Goal: Task Accomplishment & Management: Use online tool/utility

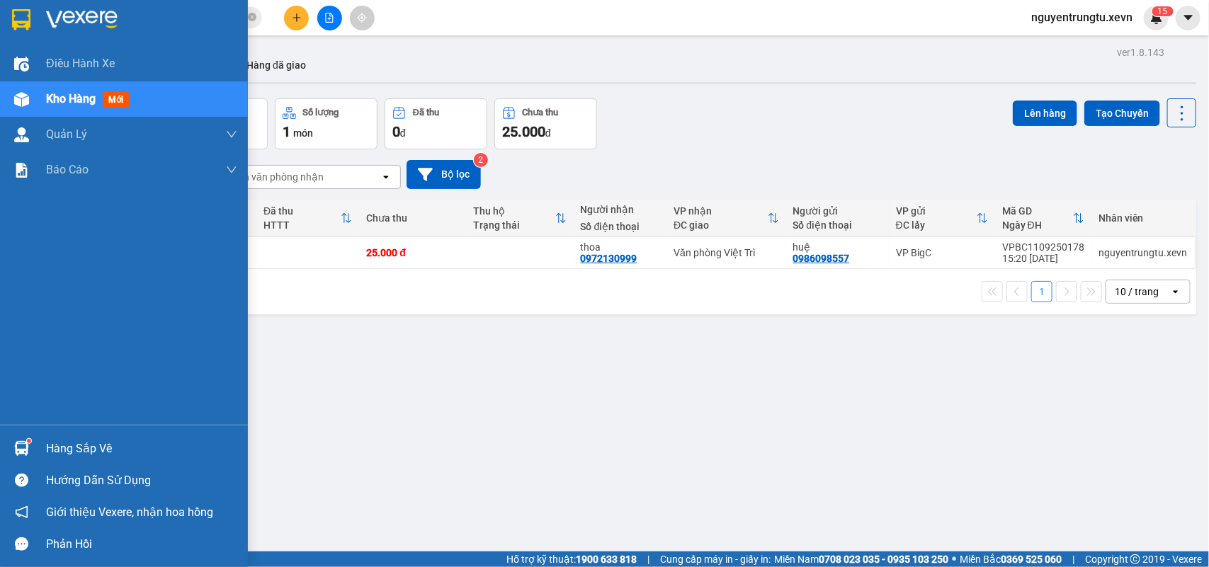
click at [35, 450] on div "Hàng sắp về" at bounding box center [124, 449] width 248 height 32
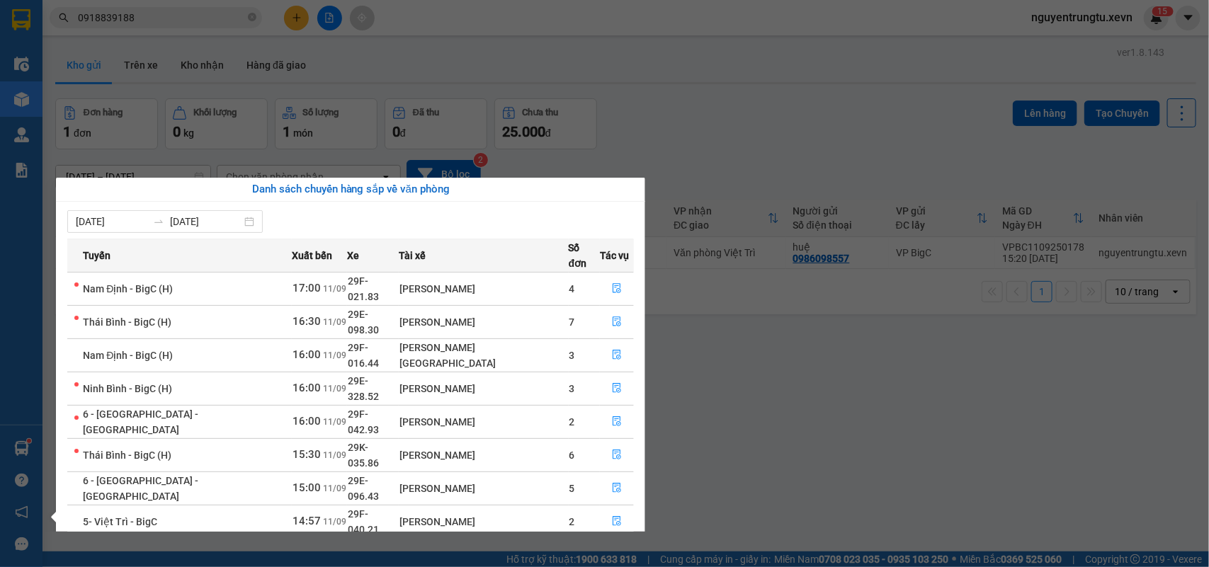
drag, startPoint x: 638, startPoint y: 105, endPoint x: 409, endPoint y: 75, distance: 230.7
click at [636, 103] on section "Kết quả tìm kiếm ( 1 ) Bộ lọc Thuộc VP này Mã ĐH Trạng thái Món hàng Thu hộ Tổn…" at bounding box center [604, 283] width 1209 height 567
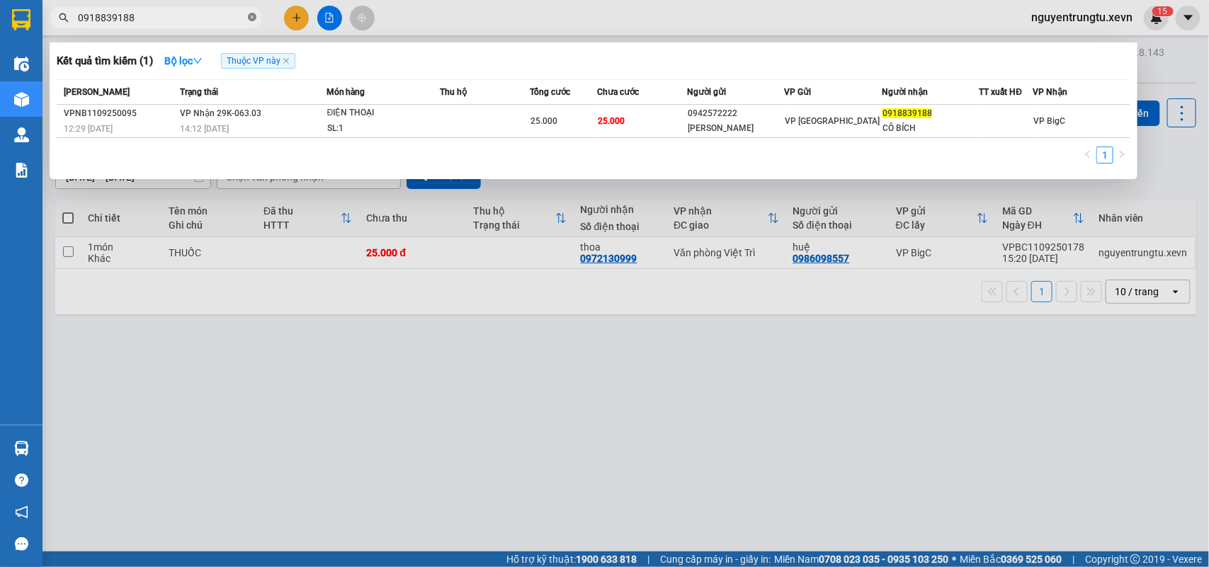
click at [249, 16] on icon "close-circle" at bounding box center [252, 17] width 8 height 8
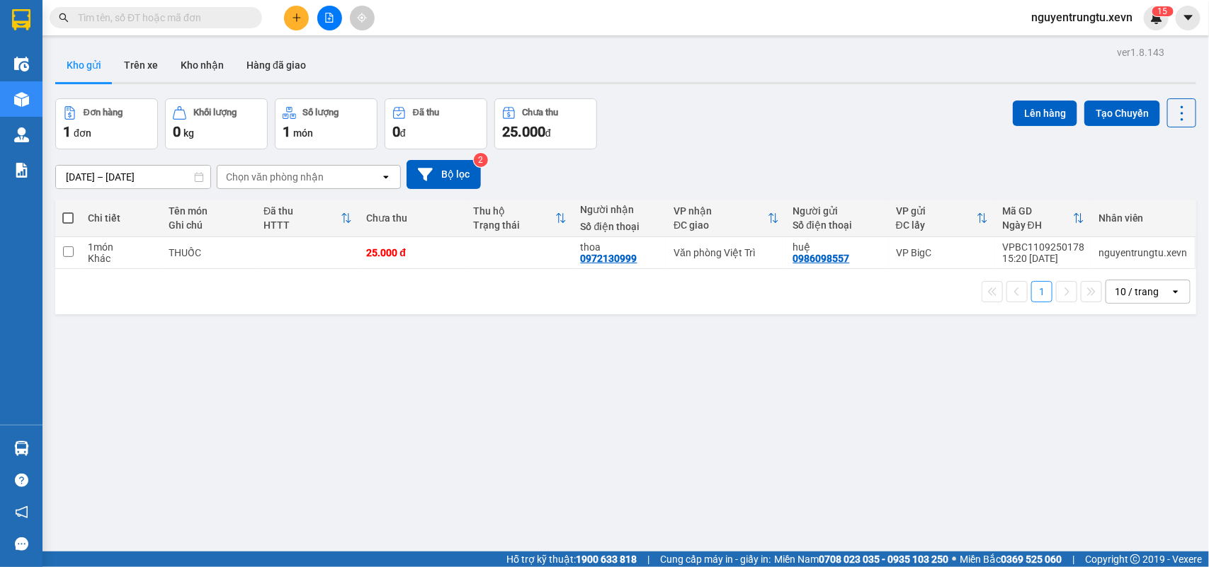
click at [174, 25] on span at bounding box center [156, 17] width 212 height 21
click at [174, 20] on input "text" at bounding box center [161, 18] width 167 height 16
click at [297, 20] on icon "plus" at bounding box center [297, 18] width 10 height 10
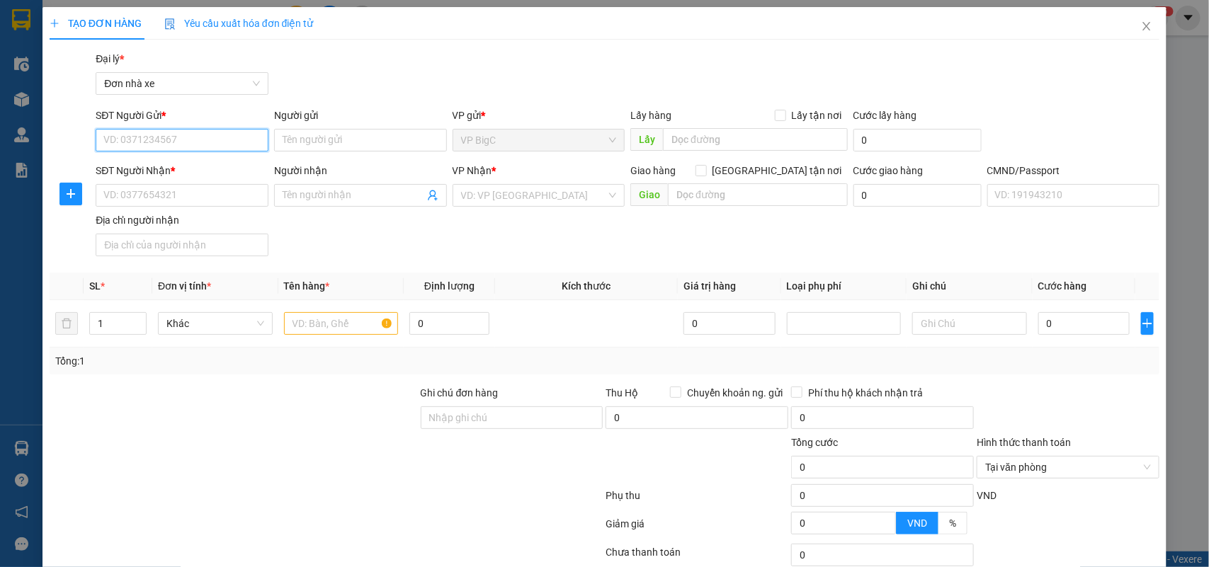
click at [169, 142] on input "SĐT Người Gửi *" at bounding box center [182, 140] width 173 height 23
type input "0854552333"
click at [188, 170] on div "0854552333 - BÓNG BÀN DUY HƯNG" at bounding box center [186, 169] width 166 height 16
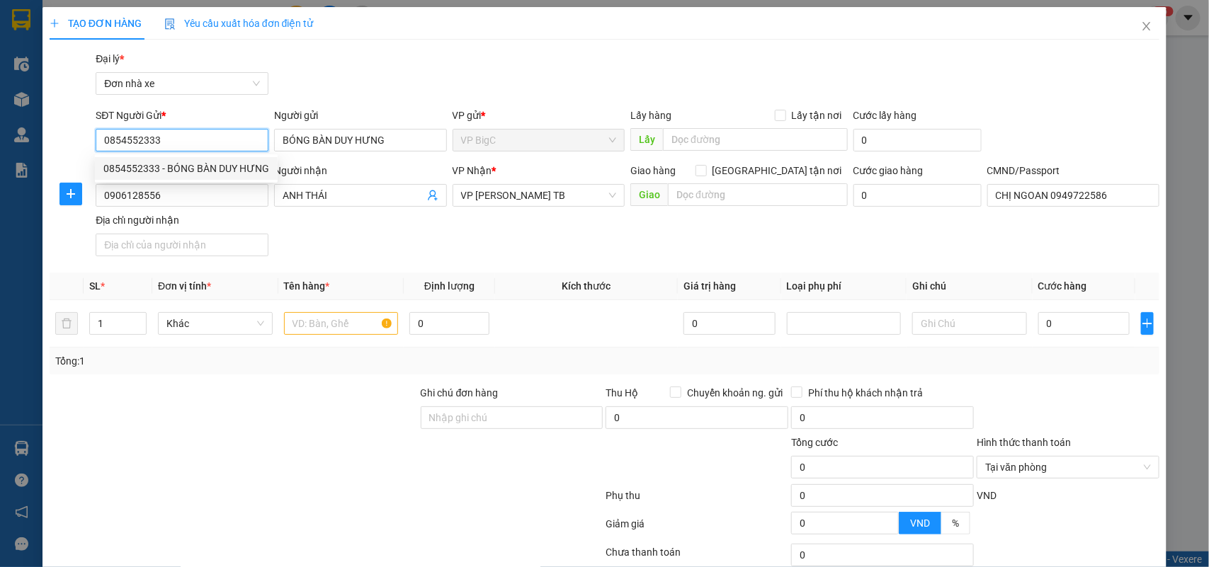
type input "BÓNG BÀN DUY HƯNG"
type input "0906128556"
type input "ANH THÁI"
type input "CHỊ NGOAN 0949722586"
type input "0854552333"
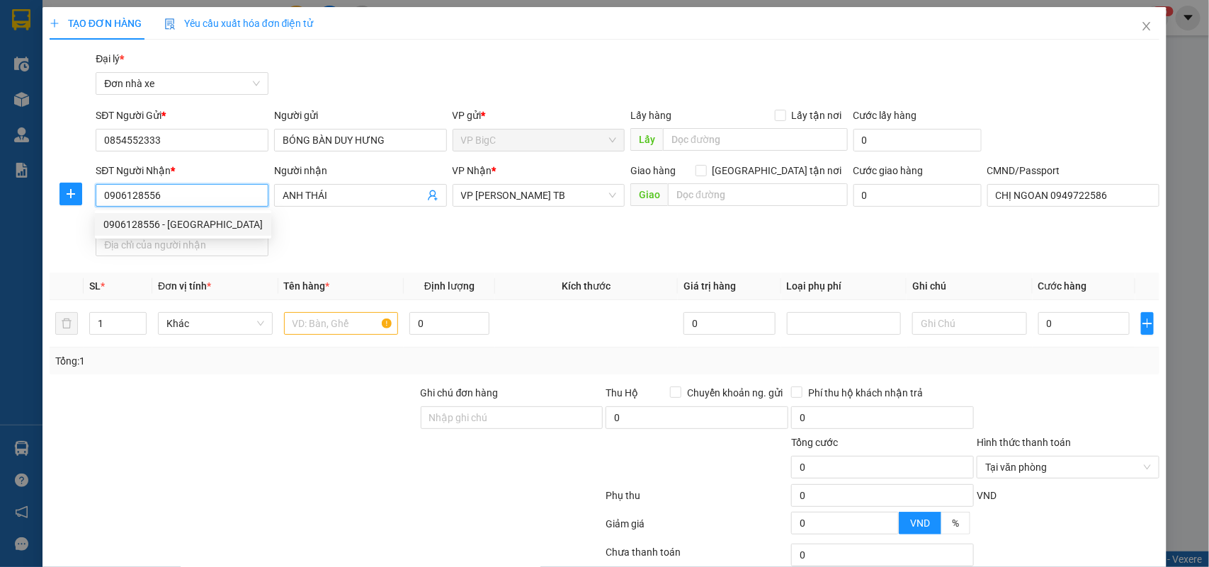
drag, startPoint x: 181, startPoint y: 200, endPoint x: 5, endPoint y: 212, distance: 176.8
click at [5, 212] on div "TẠO ĐƠN HÀNG Yêu cầu xuất hóa đơn điện tử Transit Pickup Surcharge Ids Transit …" at bounding box center [604, 283] width 1209 height 567
type input "0912511555"
click at [211, 227] on div "0912511555 - ĐẠI QUÂN" at bounding box center [180, 225] width 154 height 16
type input "ĐẠI QUÂN"
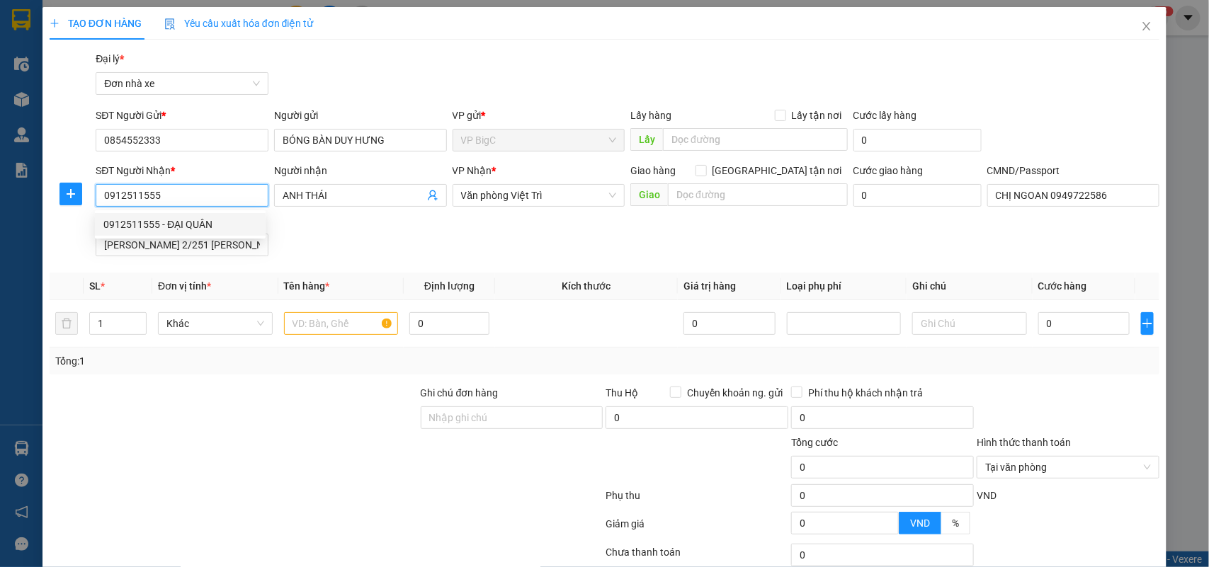
type input "0250831551 [PERSON_NAME]"
type input "[PERSON_NAME] 2/251 [PERSON_NAME]"
type input "0912511555"
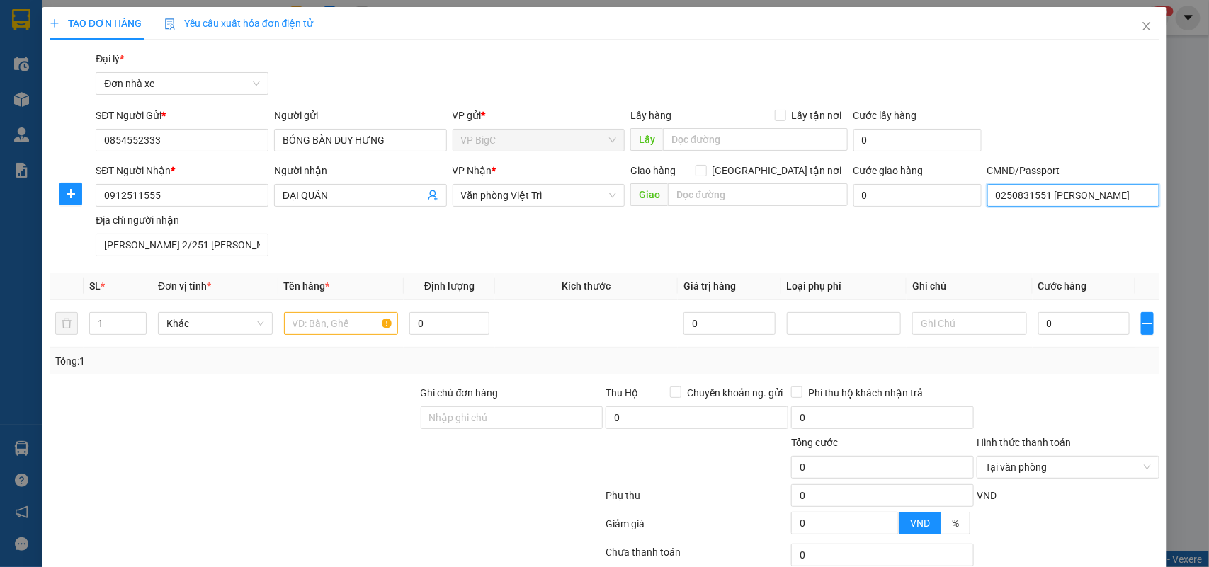
click at [1052, 185] on input "0250831551 [PERSON_NAME]" at bounding box center [1073, 195] width 173 height 23
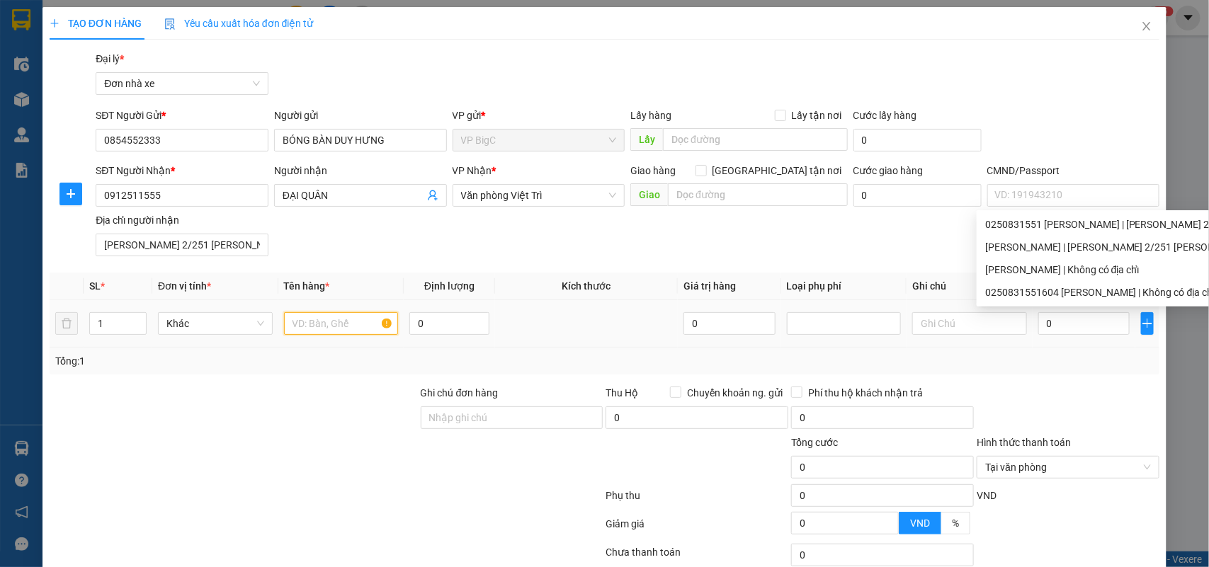
click at [294, 326] on input "text" at bounding box center [341, 323] width 115 height 23
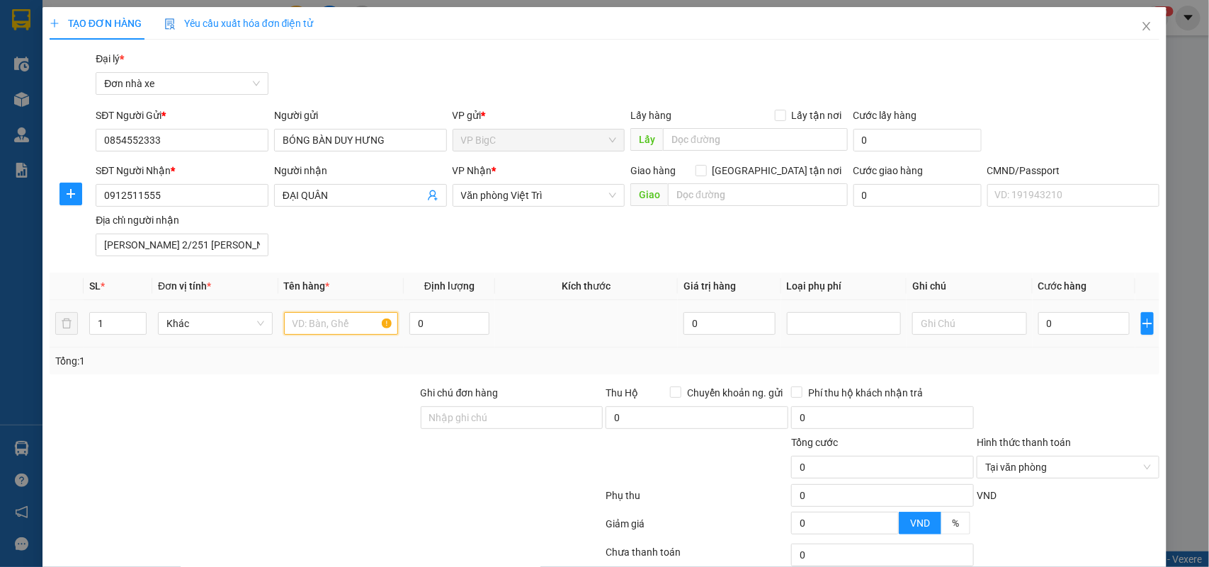
type input "d"
type input "đồ thể thao"
type input "8"
type input "9"
click at [1084, 320] on input "0" at bounding box center [1083, 323] width 91 height 23
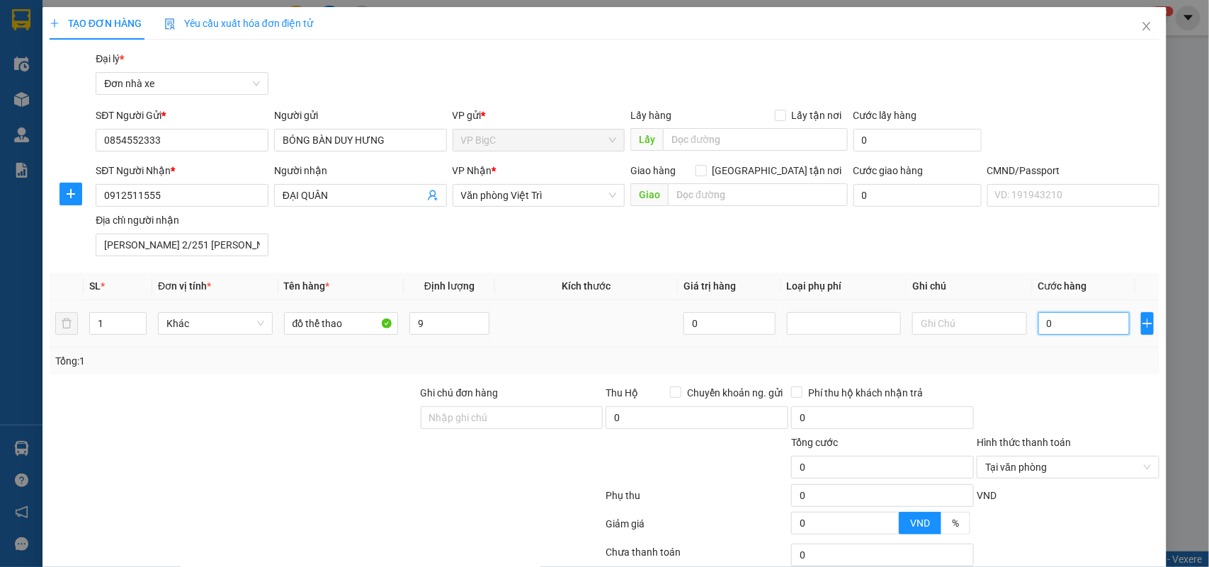
type input "4"
type input "40"
type input "40.000"
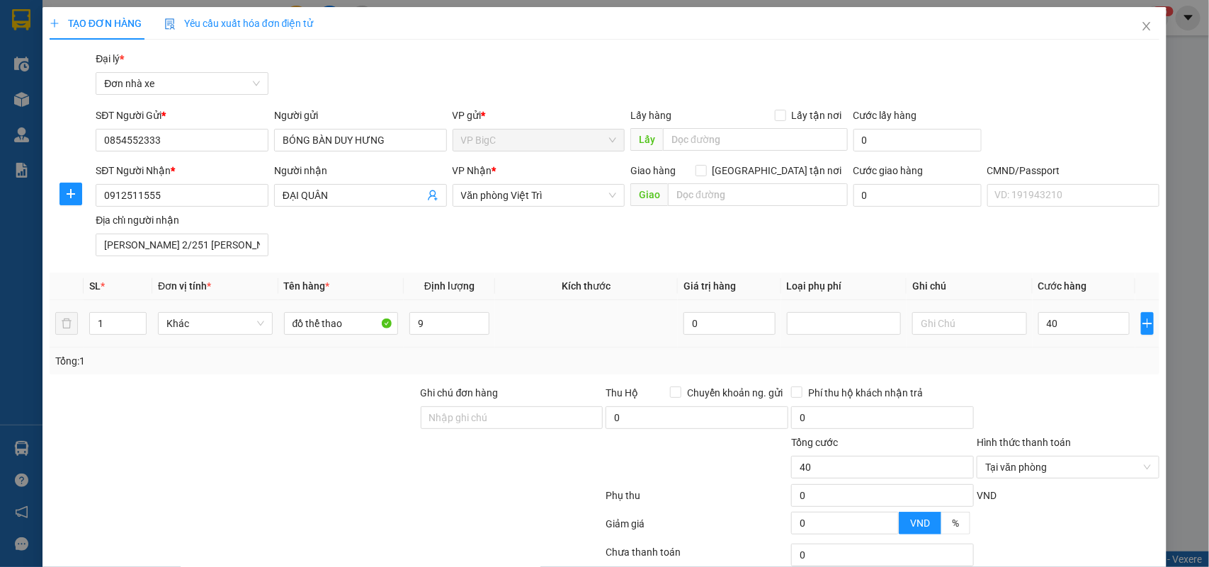
type input "40.000"
click at [997, 285] on th "Ghi chú" at bounding box center [970, 287] width 126 height 28
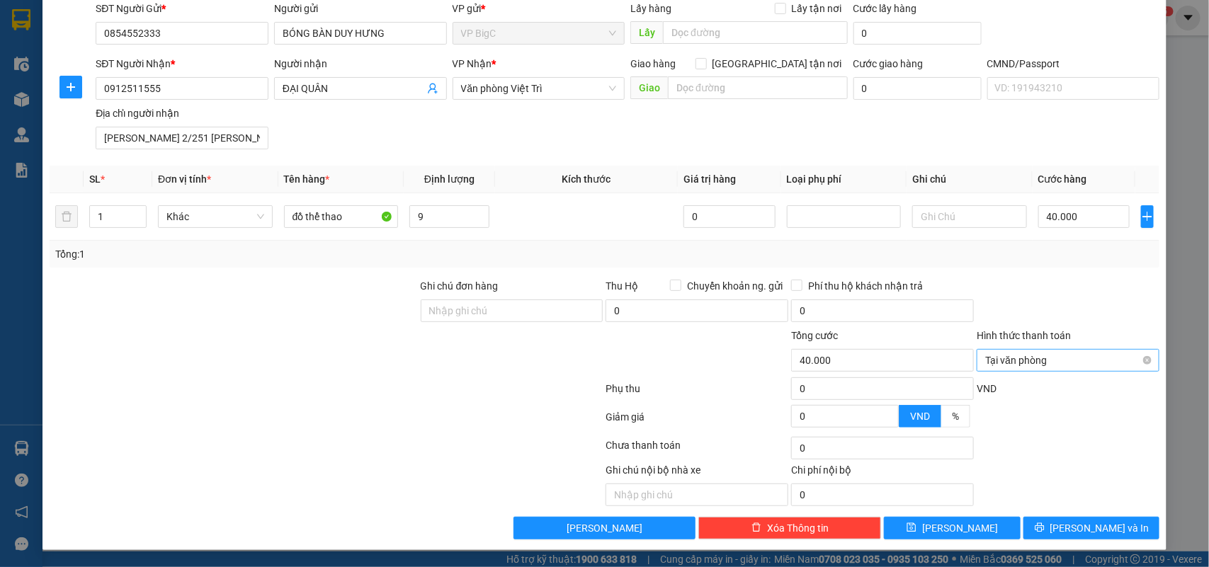
type input "40.000"
click at [1089, 525] on span "[PERSON_NAME] và In" at bounding box center [1099, 529] width 99 height 16
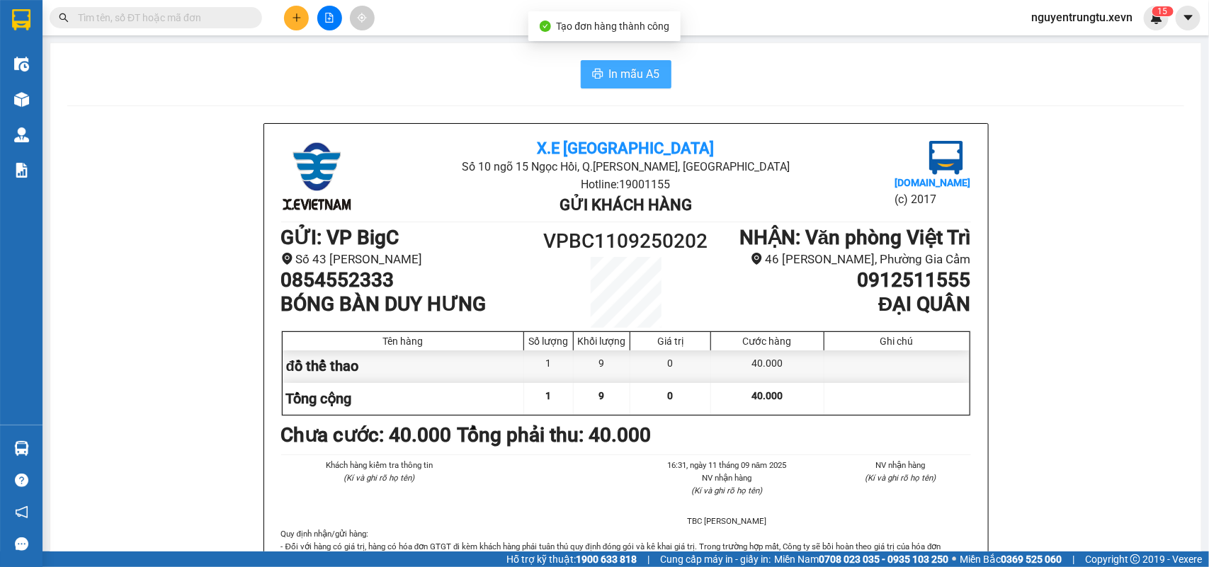
click at [618, 76] on span "In mẫu A5" at bounding box center [634, 74] width 51 height 18
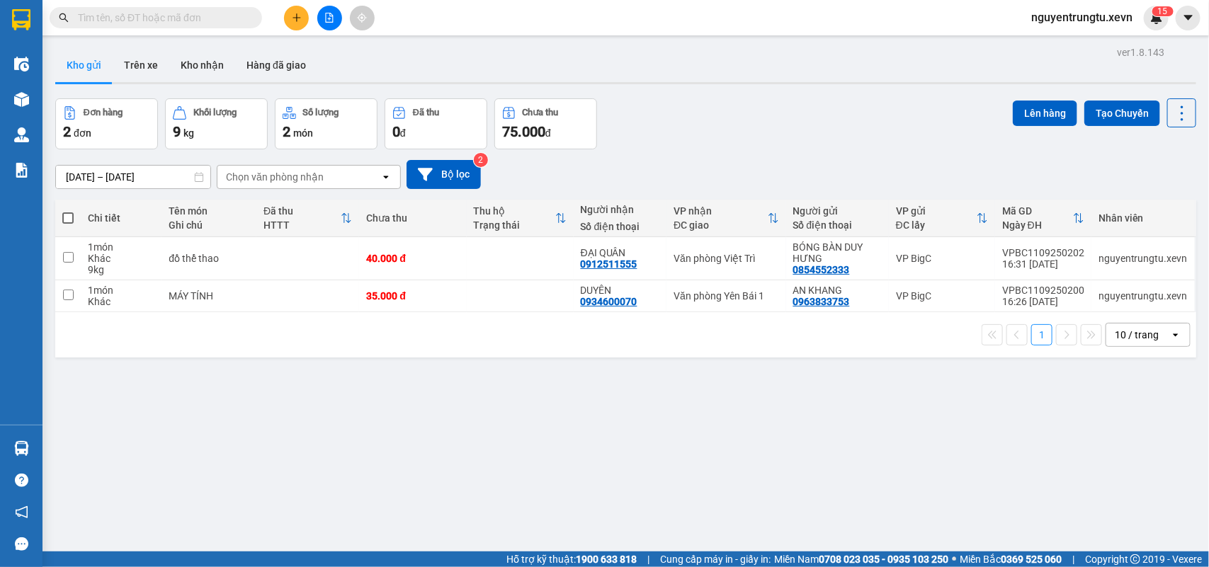
click at [179, 11] on input "text" at bounding box center [161, 18] width 167 height 16
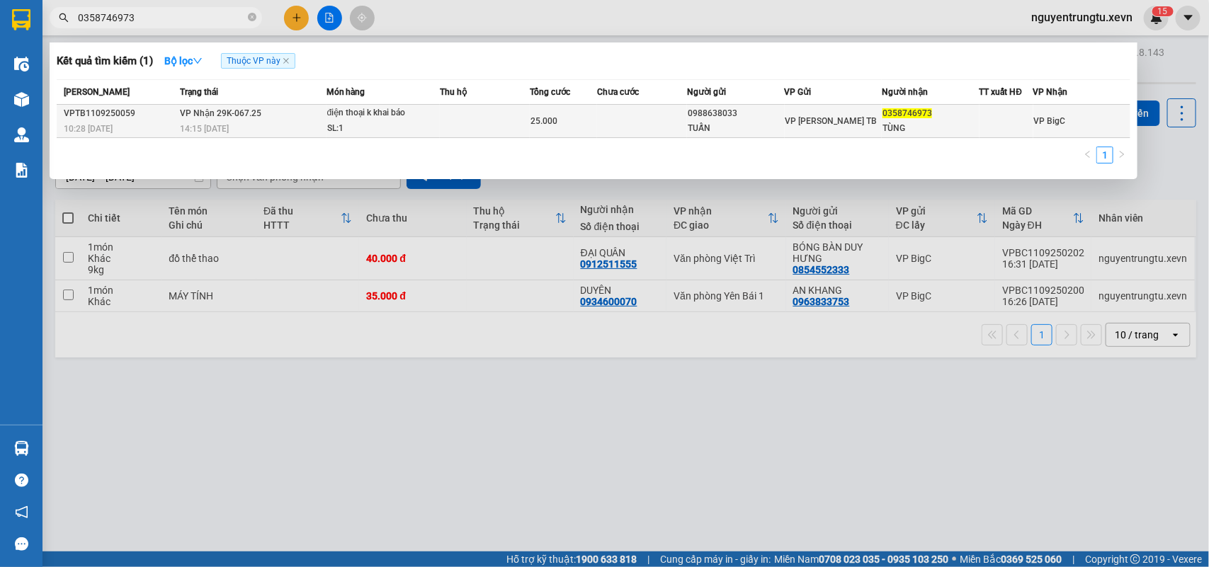
type input "0358746973"
click at [412, 111] on div "điện thoại k khai báo" at bounding box center [380, 114] width 106 height 16
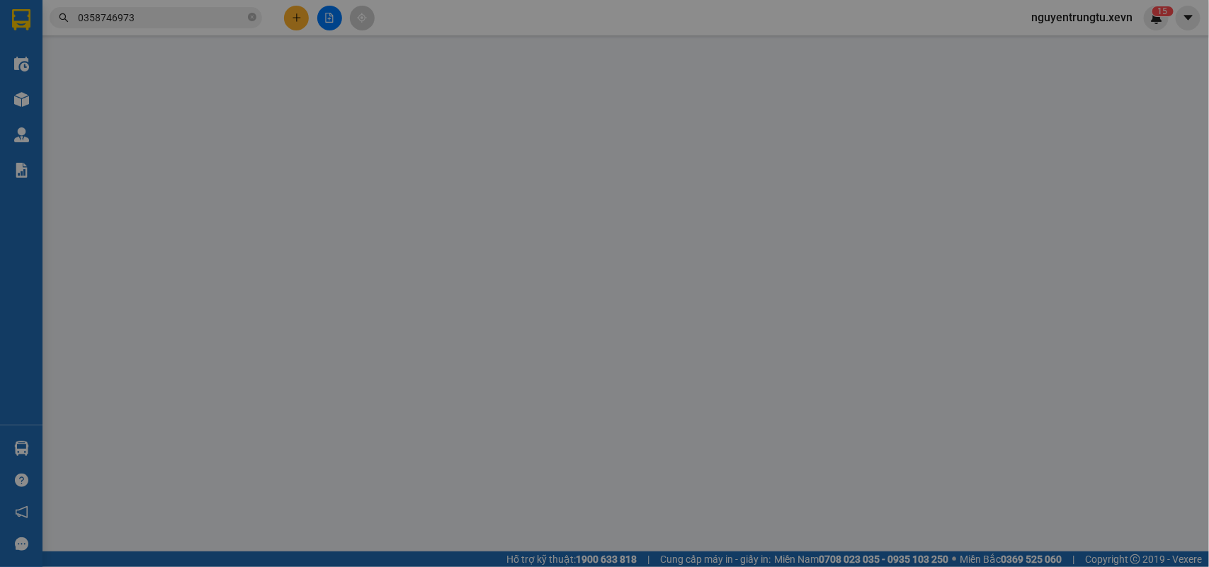
type input "0988638033"
type input "TUẤN"
type input "0358746973"
type input "TÙNG"
type input "034202005941 [PERSON_NAME]"
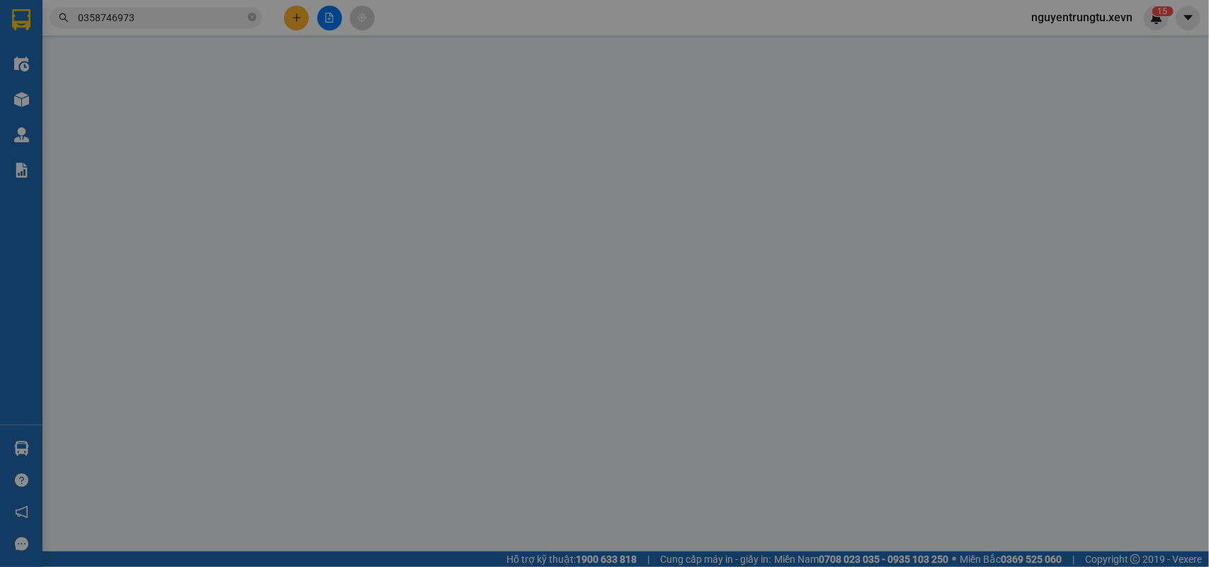
type input "25.000"
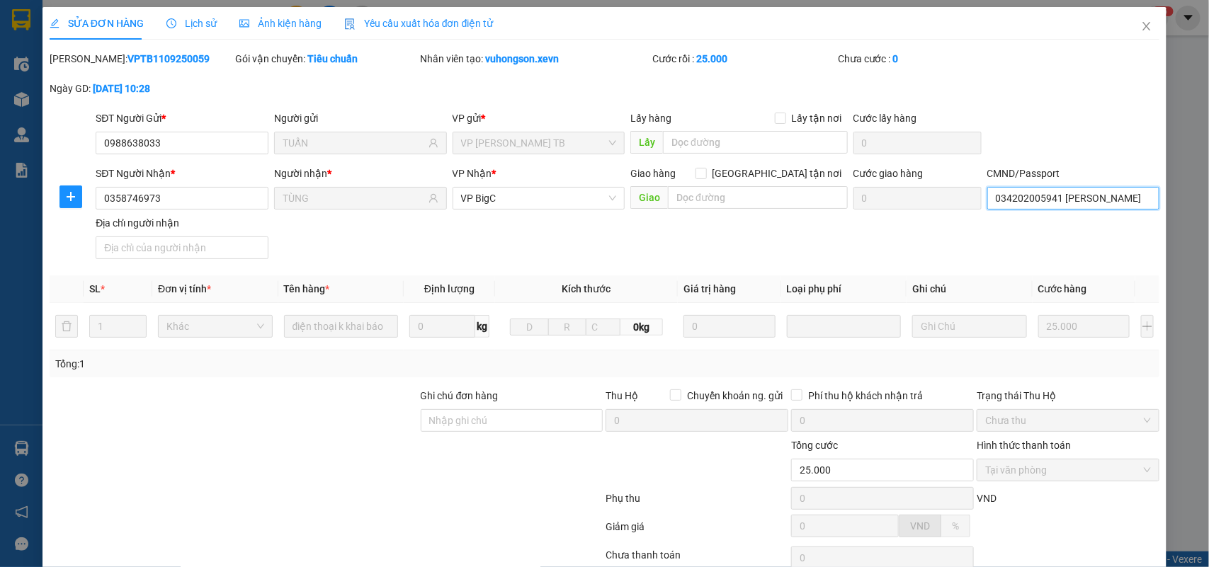
click at [1059, 195] on input "034202005941 [PERSON_NAME]" at bounding box center [1073, 198] width 173 height 23
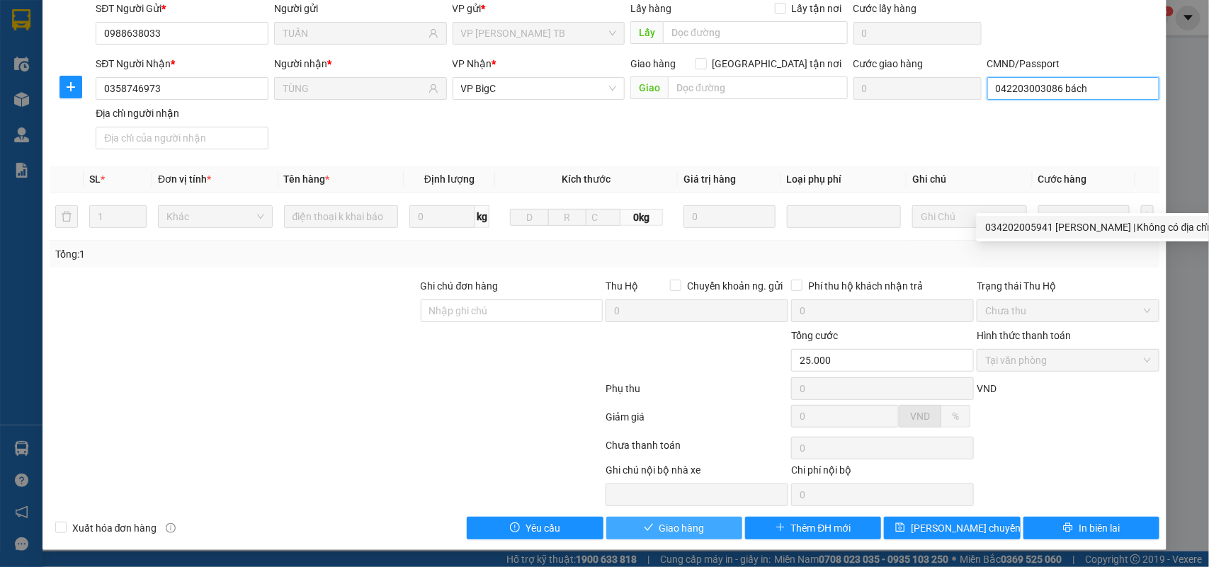
type input "042203003086 bách"
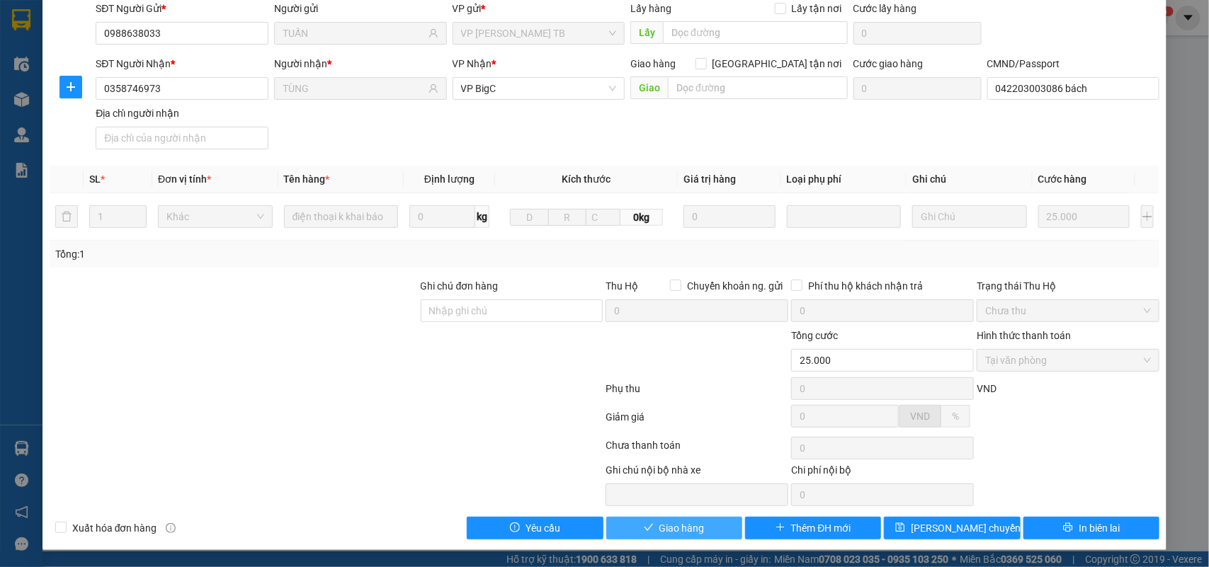
click at [685, 528] on span "Giao hàng" at bounding box center [681, 529] width 45 height 16
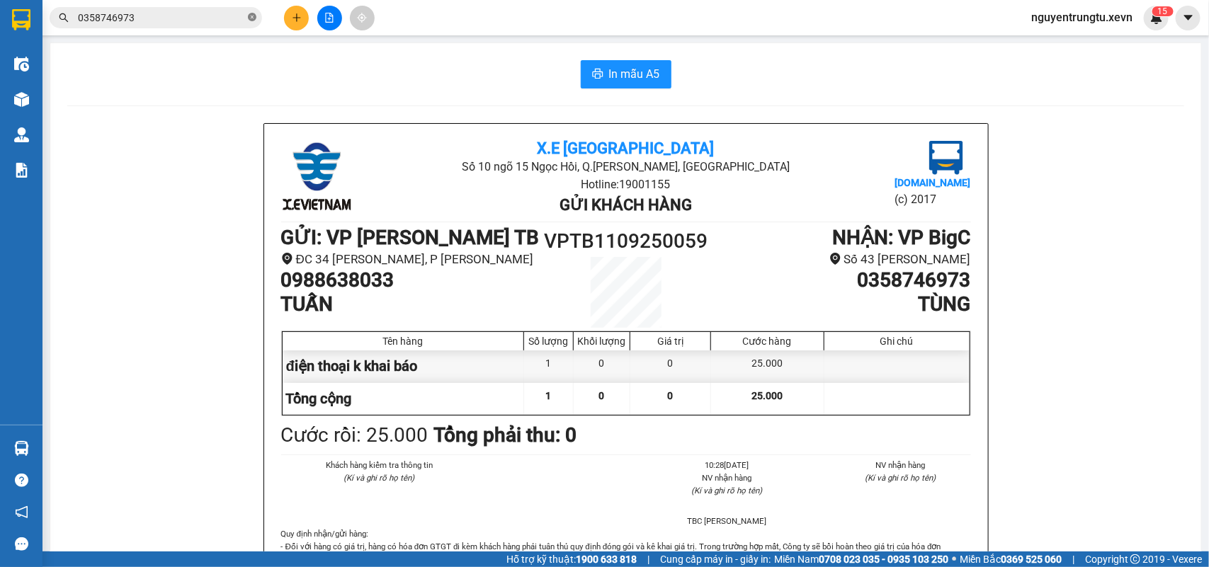
click at [251, 16] on icon "close-circle" at bounding box center [252, 17] width 8 height 8
click at [210, 16] on input "text" at bounding box center [161, 18] width 167 height 16
type input "0"
click at [294, 19] on icon "plus" at bounding box center [297, 18] width 10 height 10
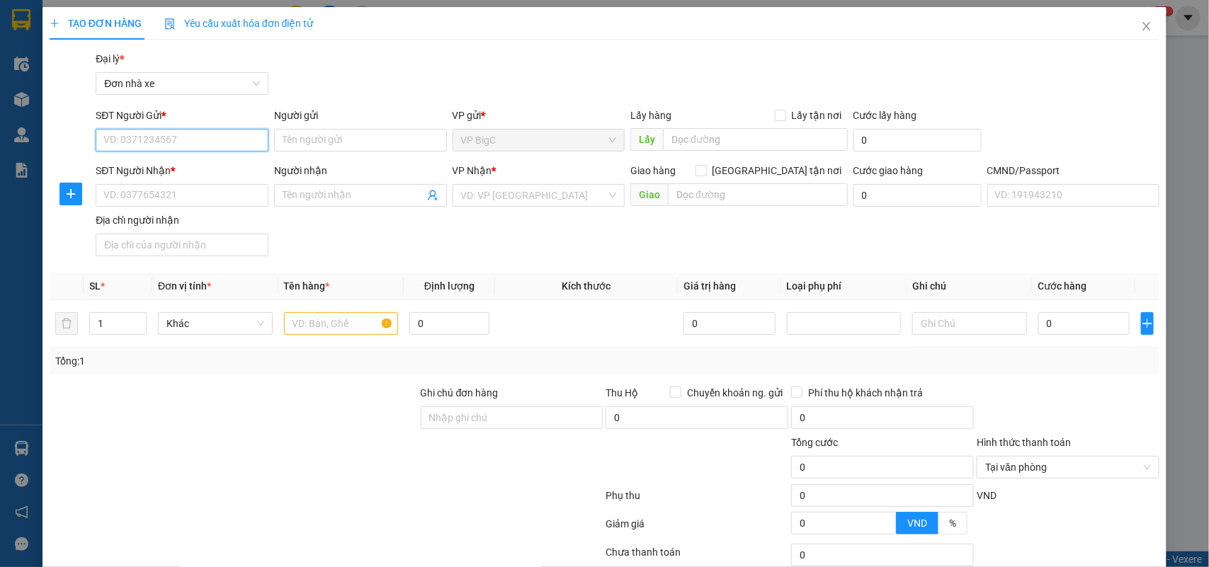
click at [175, 140] on input "SĐT Người Gửi *" at bounding box center [182, 140] width 173 height 23
type input "0943589669"
click at [299, 143] on input "Người gửi" at bounding box center [360, 140] width 173 height 23
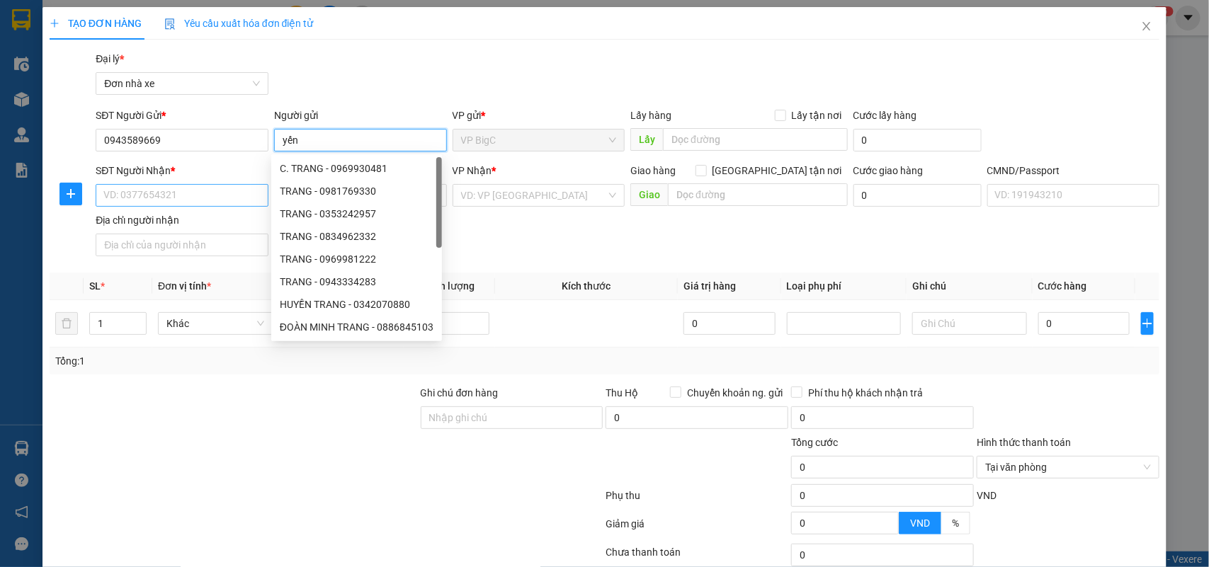
type input "yến"
click at [166, 188] on input "SĐT Người Nhận *" at bounding box center [182, 195] width 173 height 23
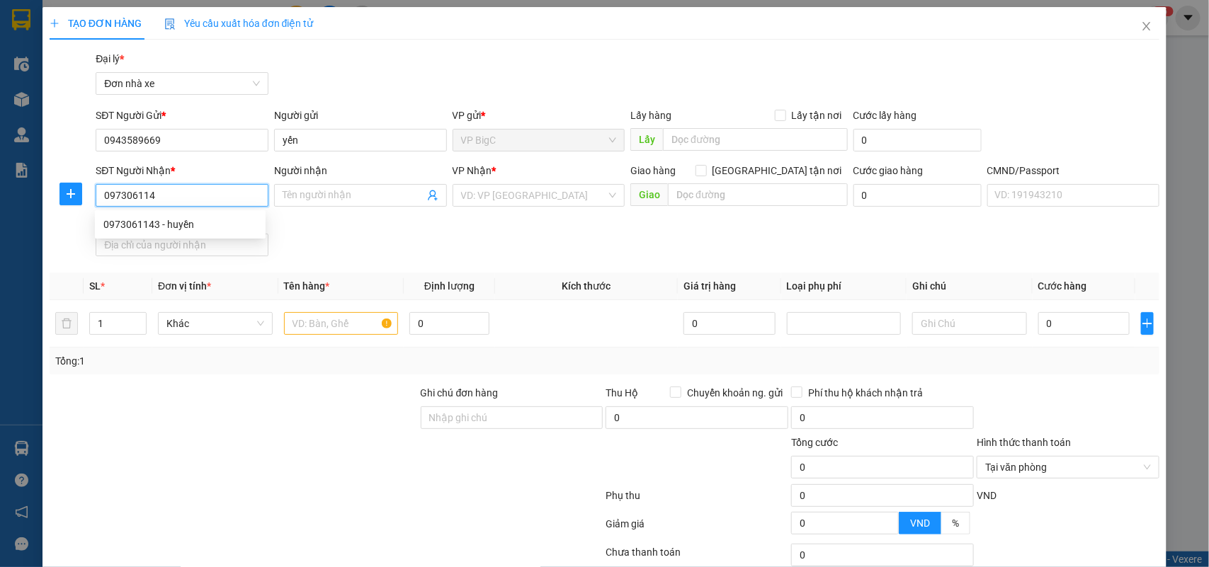
type input "0973061143"
click at [193, 227] on div "0973061143 - huyền" at bounding box center [180, 225] width 154 height 16
type input "huyền"
type input "1"
type input "0973061143"
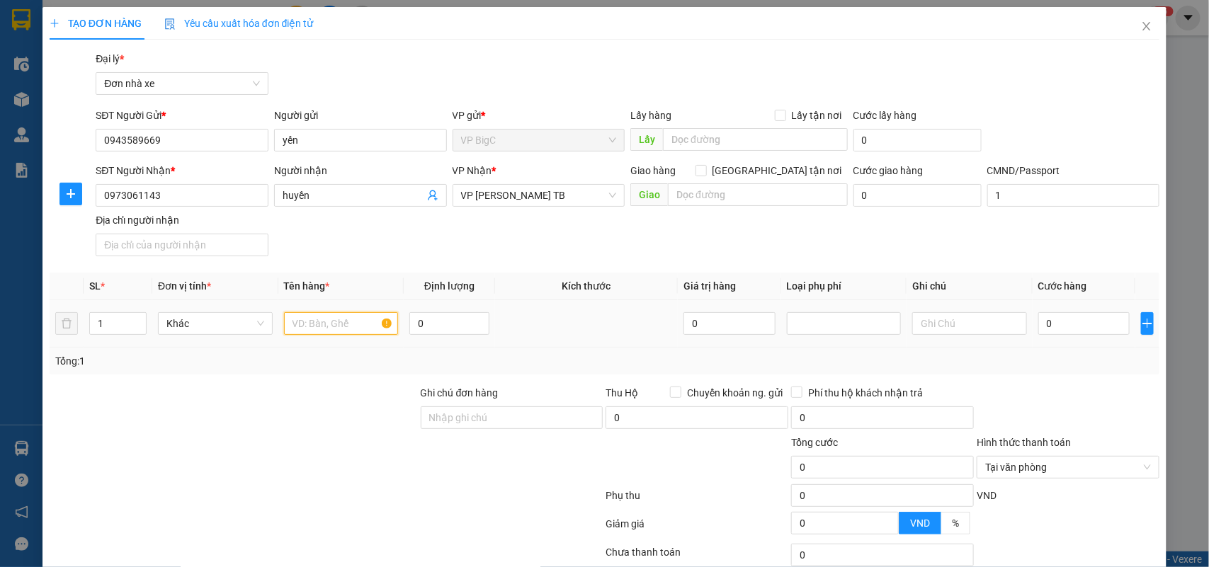
click at [363, 322] on input "text" at bounding box center [341, 323] width 115 height 23
type input "hồ sơ"
type input "2"
type input "25"
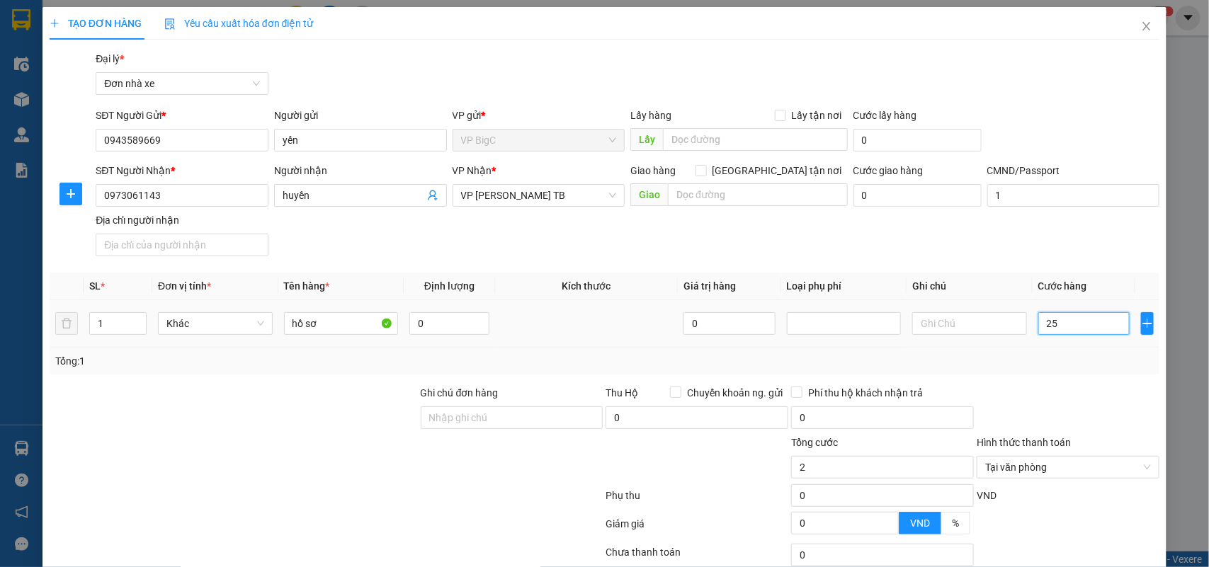
type input "25"
type input "25.000"
click at [1054, 365] on div "Tổng: 1" at bounding box center [604, 361] width 1099 height 16
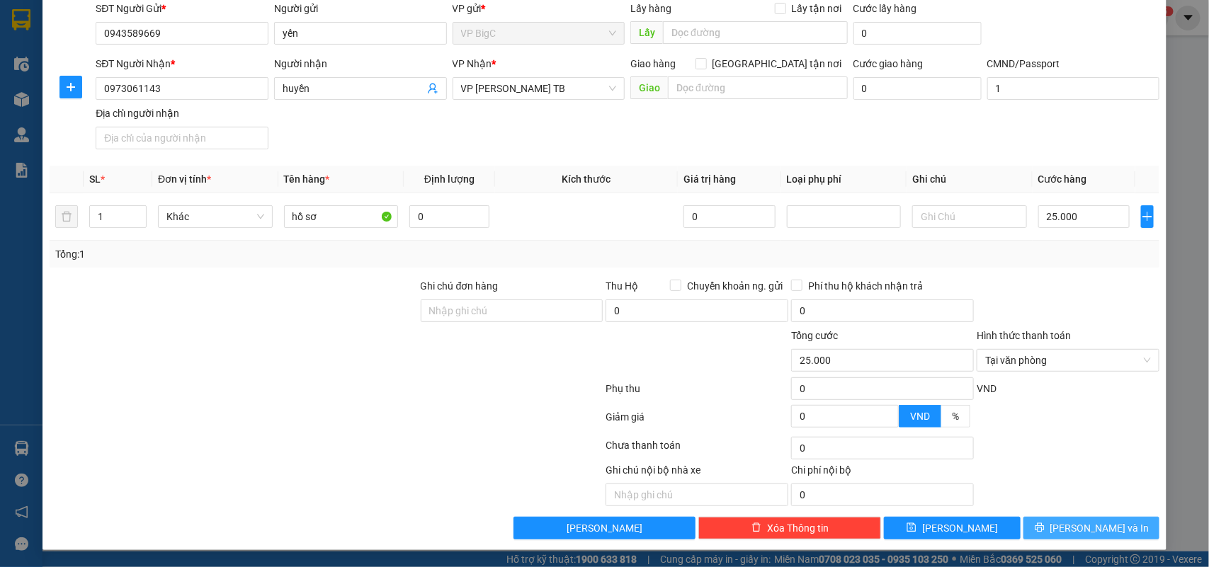
click at [1061, 536] on button "[PERSON_NAME] và In" at bounding box center [1091, 528] width 136 height 23
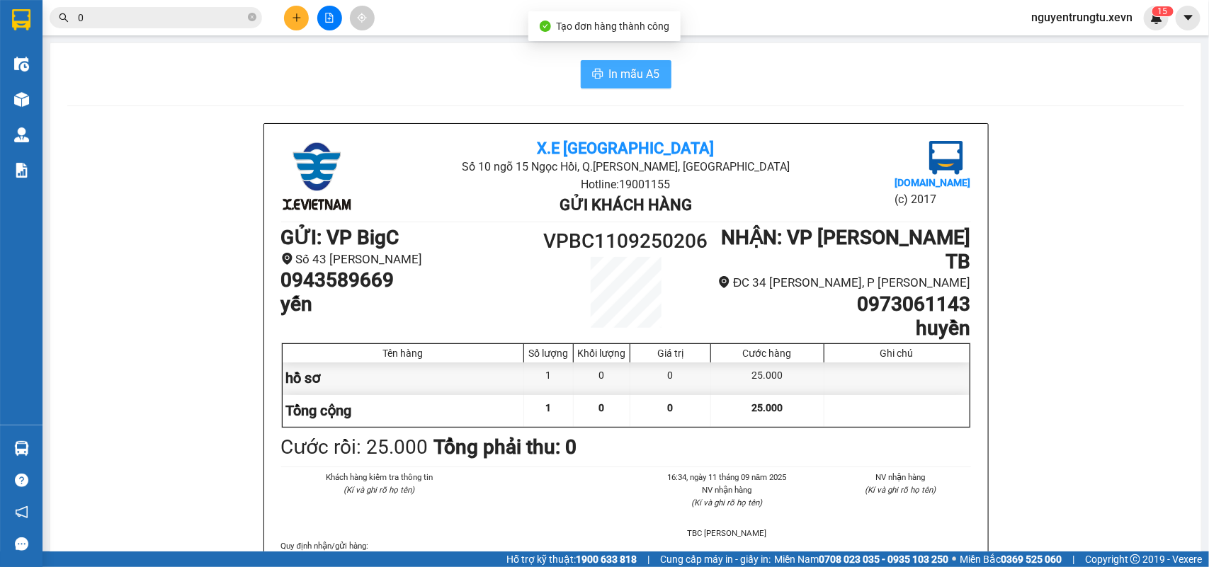
click at [609, 72] on span "In mẫu A5" at bounding box center [634, 74] width 51 height 18
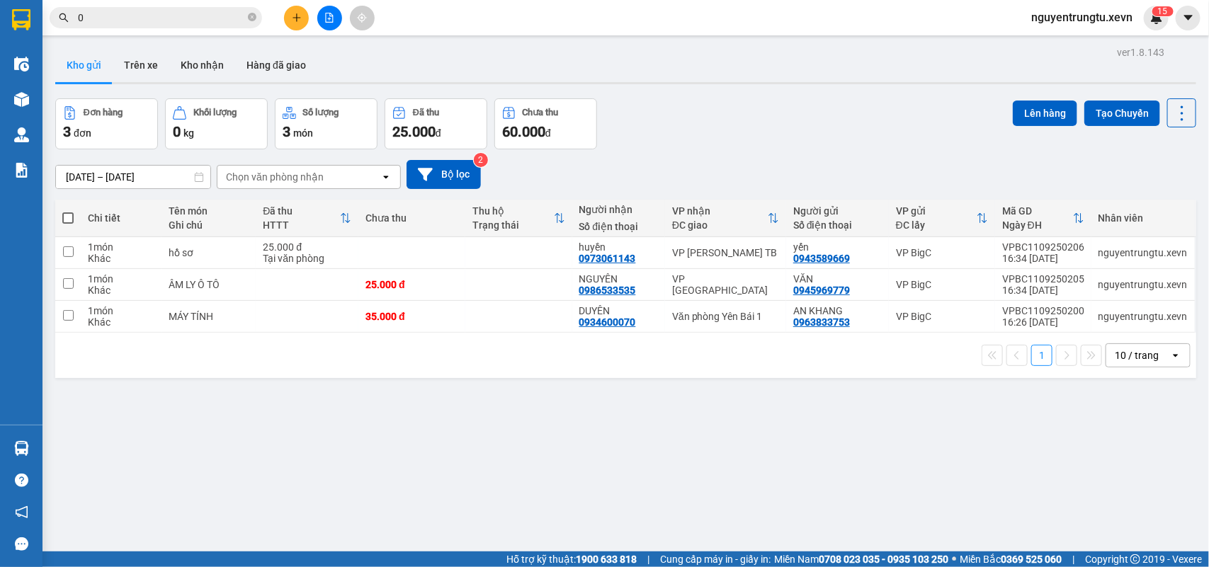
click at [641, 150] on div "[DATE] – [DATE] Press the down arrow key to interact with the calendar and sele…" at bounding box center [625, 174] width 1141 height 50
click at [249, 16] on icon "close-circle" at bounding box center [252, 17] width 8 height 8
click at [211, 15] on input "text" at bounding box center [161, 18] width 167 height 16
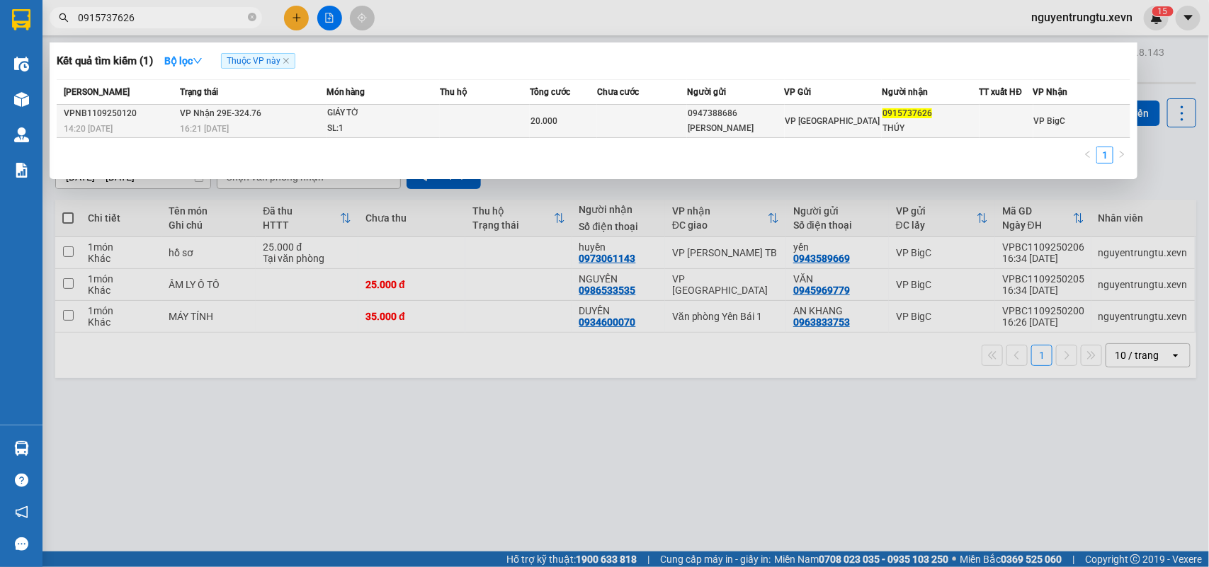
type input "0915737626"
click at [452, 125] on td at bounding box center [485, 121] width 90 height 33
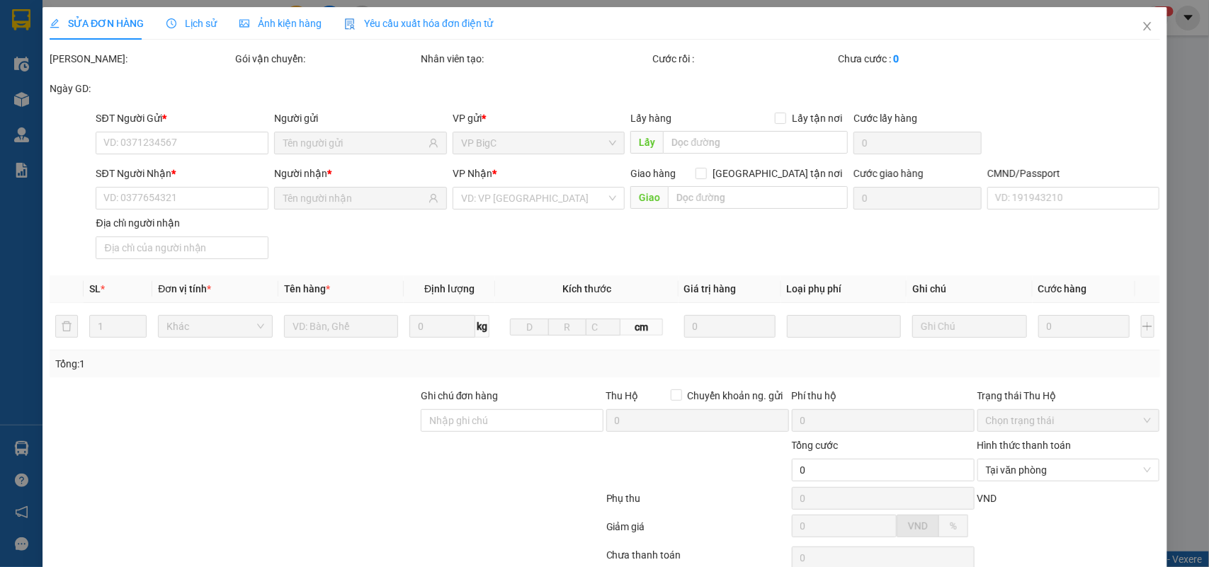
type input "0947388686"
type input "[PERSON_NAME]"
type input "0915737626"
type input "THÚY"
type input "123"
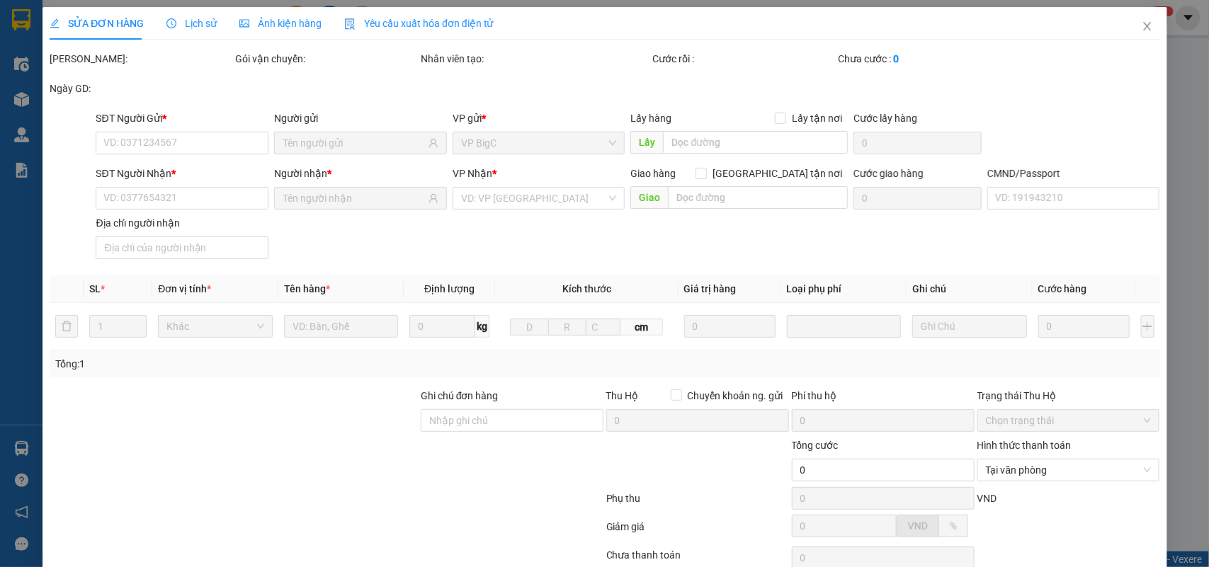
type input "20.000"
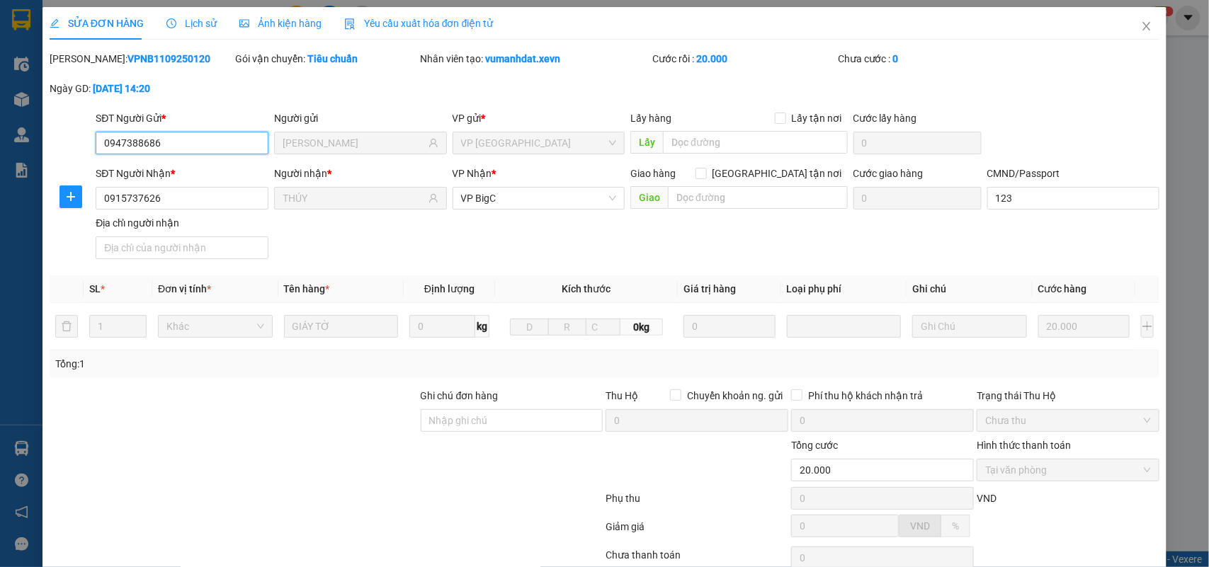
scroll to position [112, 0]
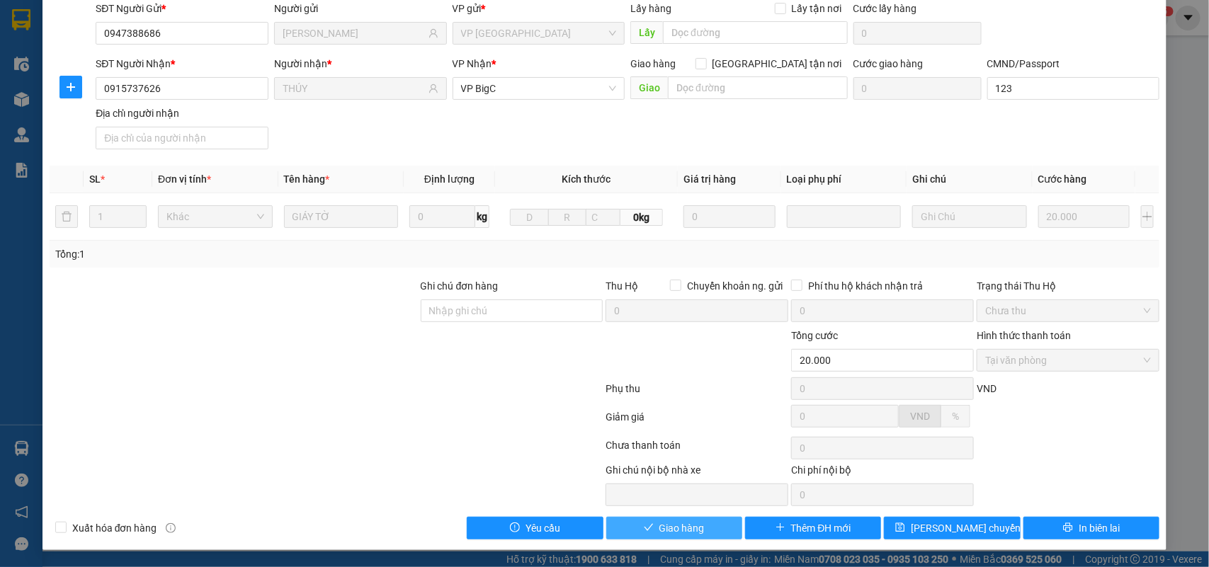
drag, startPoint x: 713, startPoint y: 526, endPoint x: 691, endPoint y: 528, distance: 22.8
click at [713, 526] on button "Giao hàng" at bounding box center [674, 528] width 136 height 23
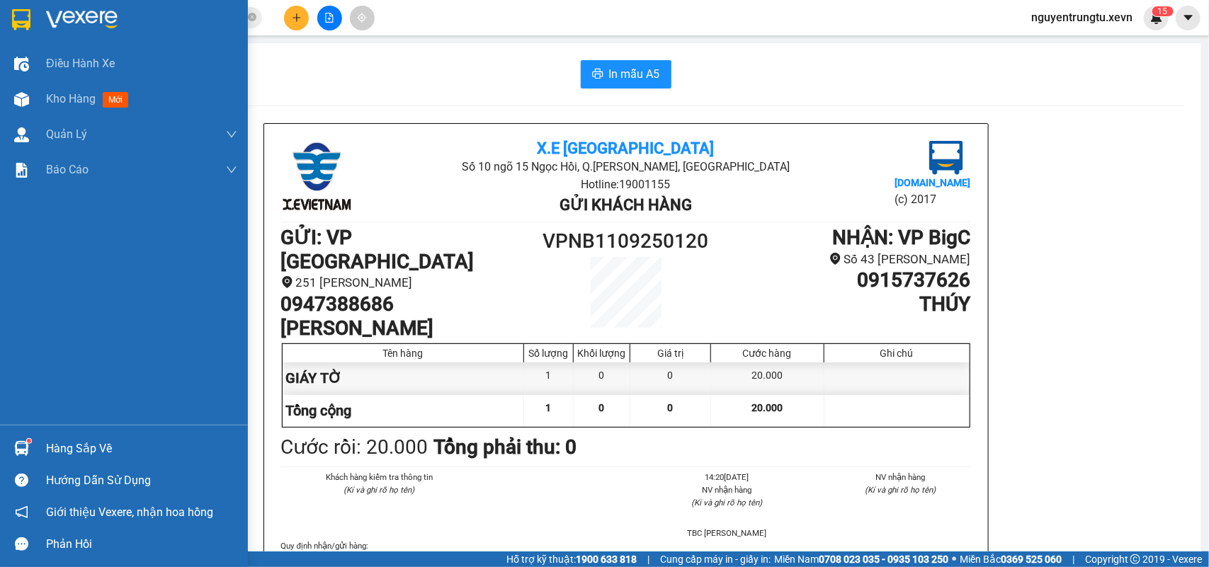
drag, startPoint x: 23, startPoint y: 426, endPoint x: 30, endPoint y: 448, distance: 23.3
click at [28, 443] on div "Hàng sắp về Hướng dẫn sử dụng Giới thiệu Vexere, nhận hoa hồng Phản hồi" at bounding box center [124, 492] width 248 height 135
click at [30, 448] on div at bounding box center [21, 448] width 25 height 25
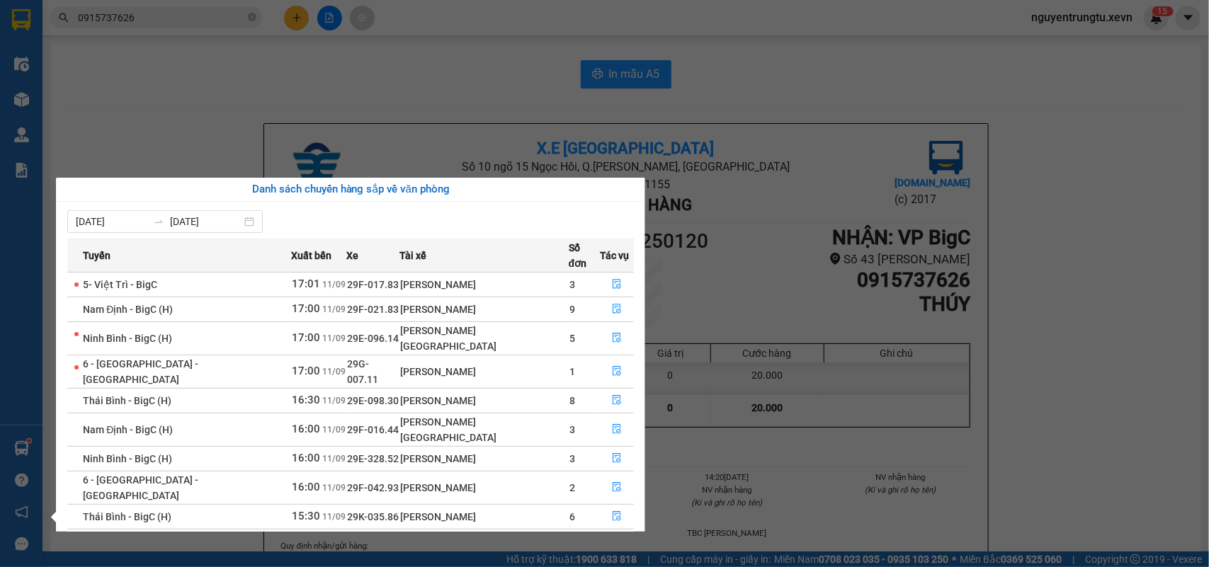
scroll to position [25, 0]
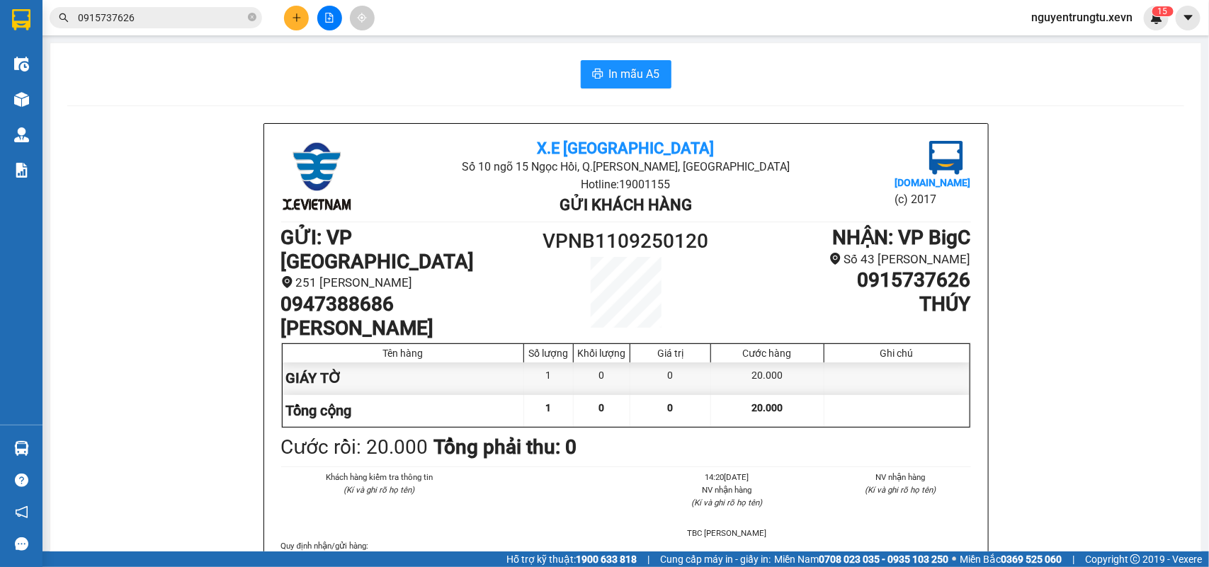
click at [459, 59] on section "Kết quả tìm kiếm ( 1 ) Bộ lọc Thuộc VP này [PERSON_NAME] thái Món hàng Thu hộ T…" at bounding box center [604, 283] width 1209 height 567
click at [324, 11] on button at bounding box center [329, 18] width 25 height 25
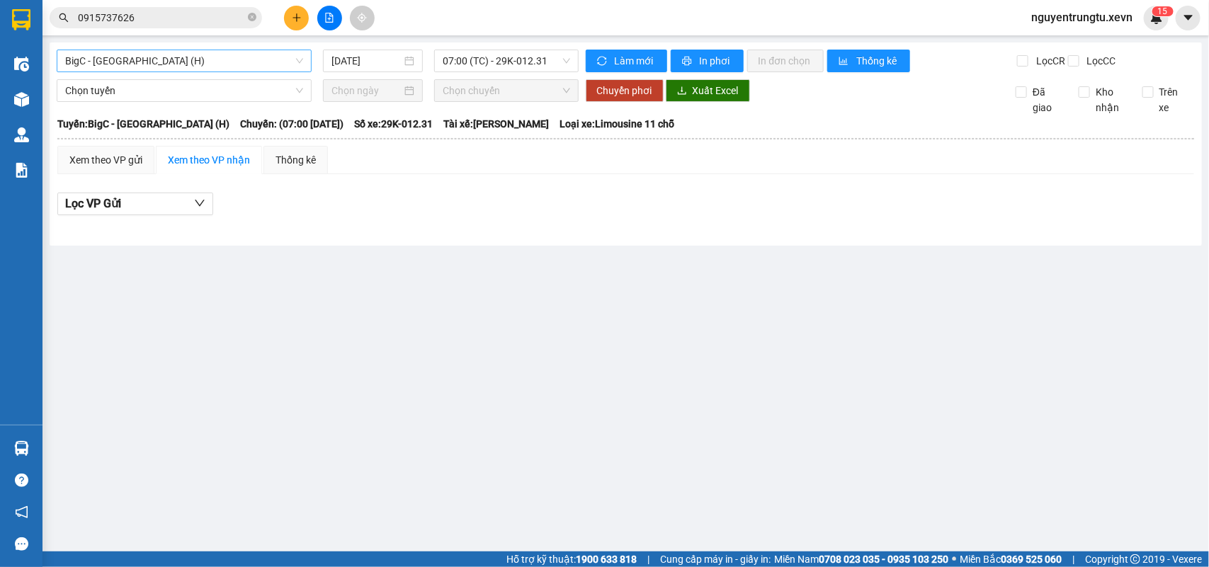
click at [245, 50] on div "BigC - [GEOGRAPHIC_DATA] (H)" at bounding box center [184, 61] width 255 height 23
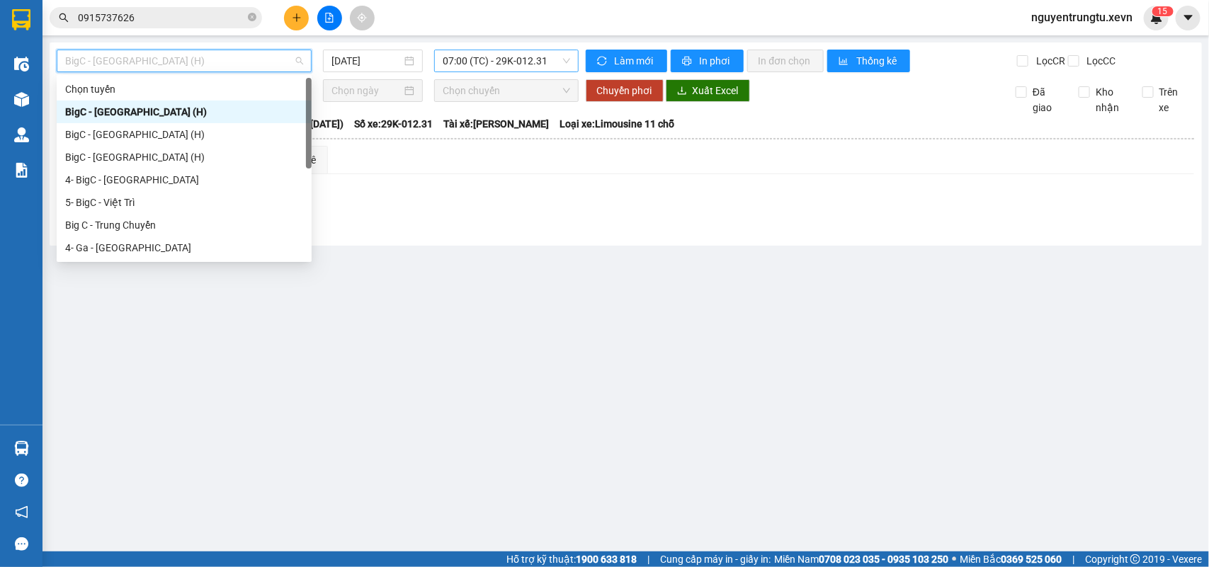
click at [468, 64] on span "07:00 (TC) - 29K-012.31" at bounding box center [506, 60] width 127 height 21
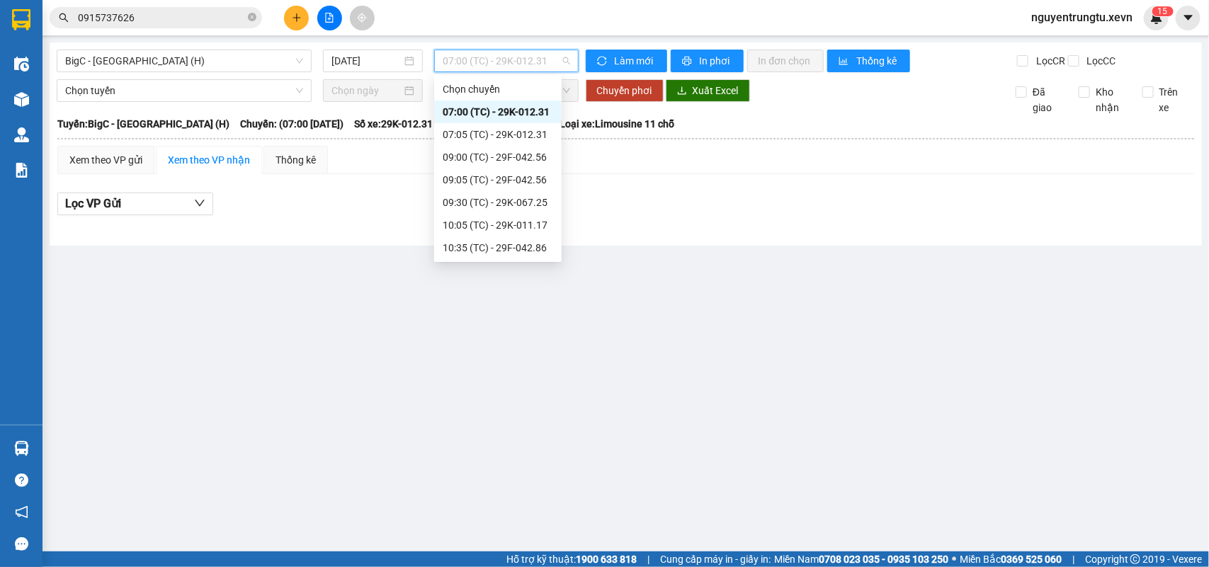
scroll to position [294, 0]
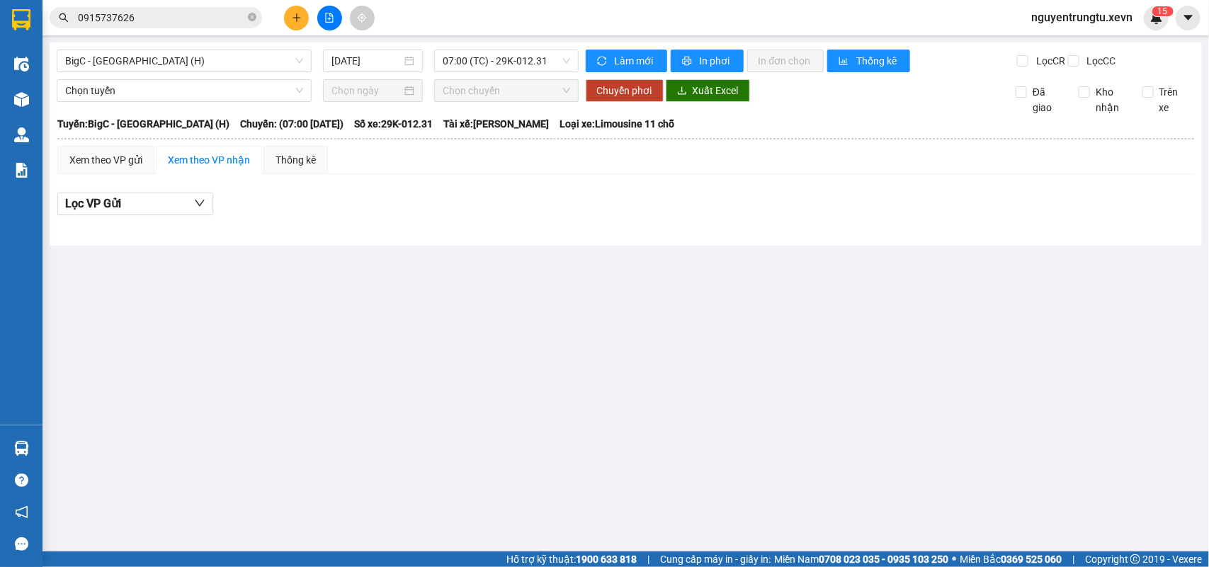
click at [409, 334] on main "BigC - [GEOGRAPHIC_DATA] (H) [DATE] 07:00 (TC) - 29K-012.31 Làm mới In phơi In …" at bounding box center [604, 276] width 1209 height 552
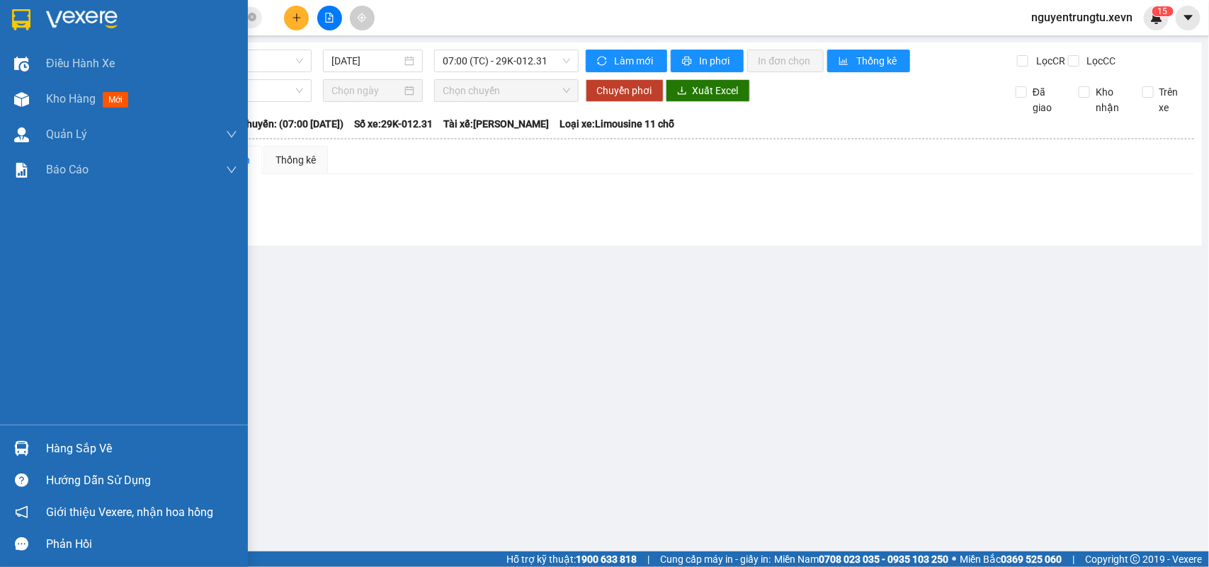
click at [23, 18] on img at bounding box center [21, 19] width 18 height 21
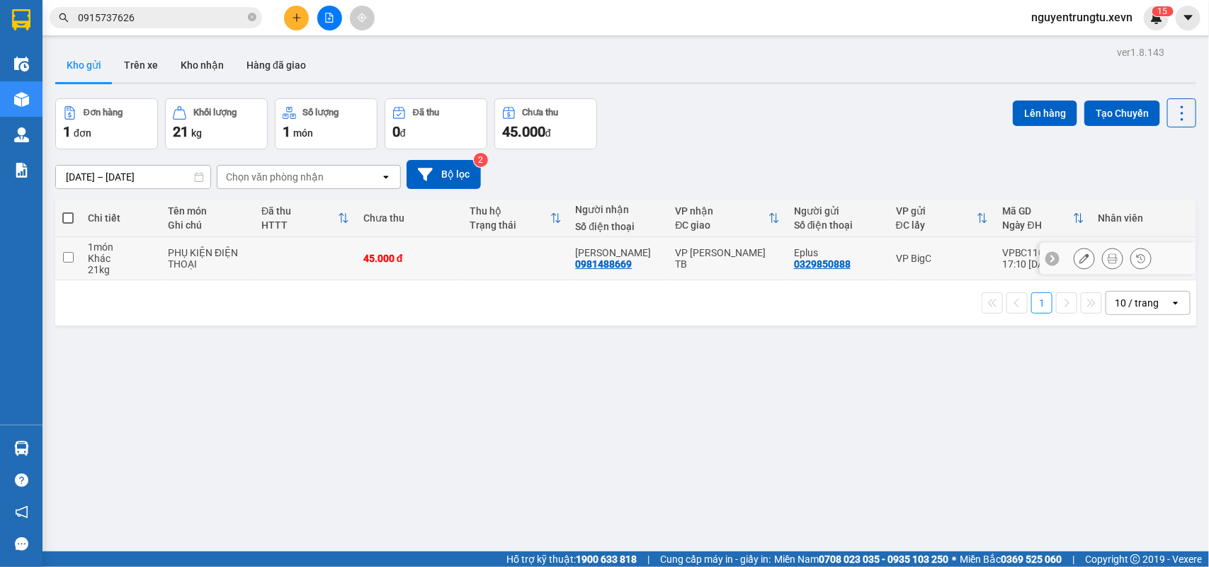
drag, startPoint x: 477, startPoint y: 263, endPoint x: 873, endPoint y: 190, distance: 402.7
click at [478, 263] on td at bounding box center [515, 258] width 106 height 43
checkbox input "true"
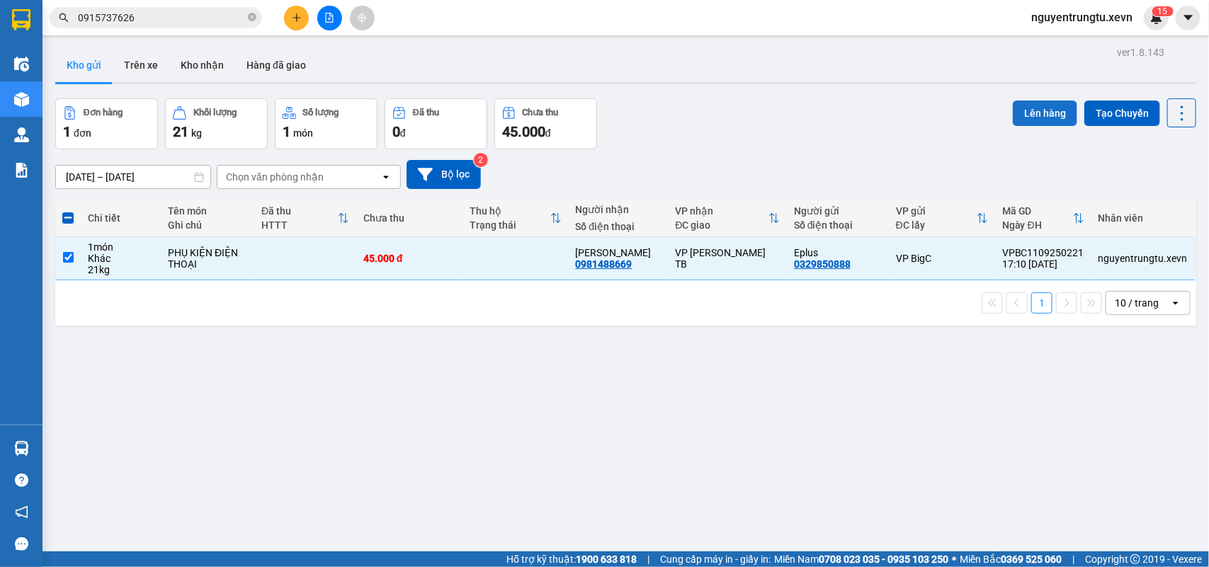
click at [1052, 120] on button "Lên hàng" at bounding box center [1045, 113] width 64 height 25
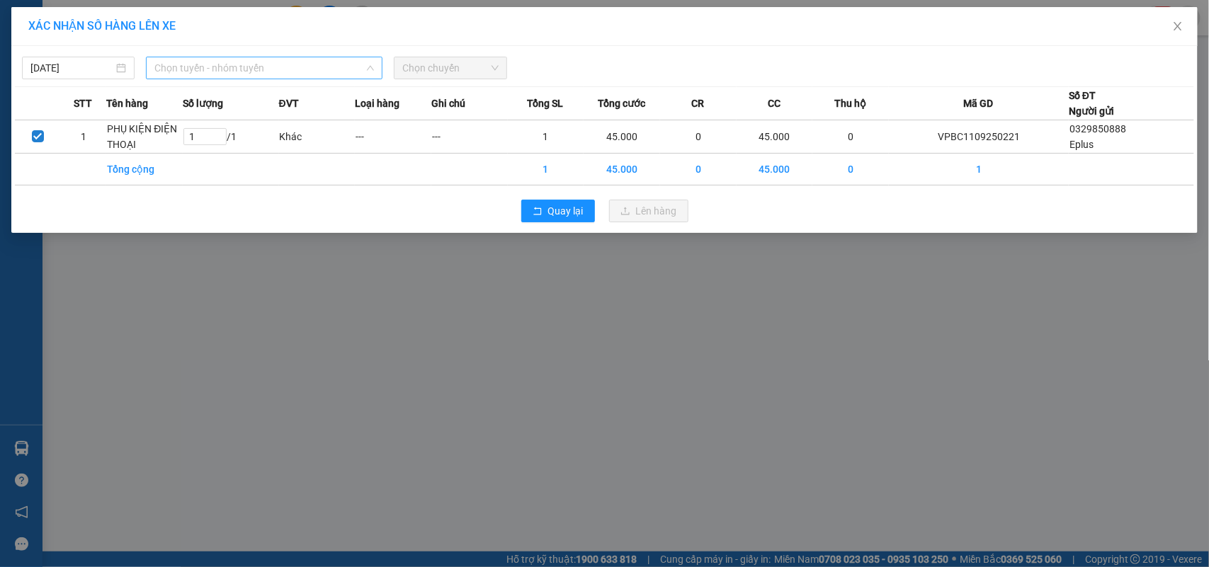
drag, startPoint x: 303, startPoint y: 61, endPoint x: 242, endPoint y: 128, distance: 90.8
click at [300, 68] on span "Chọn tuyến - nhóm tuyến" at bounding box center [264, 67] width 220 height 21
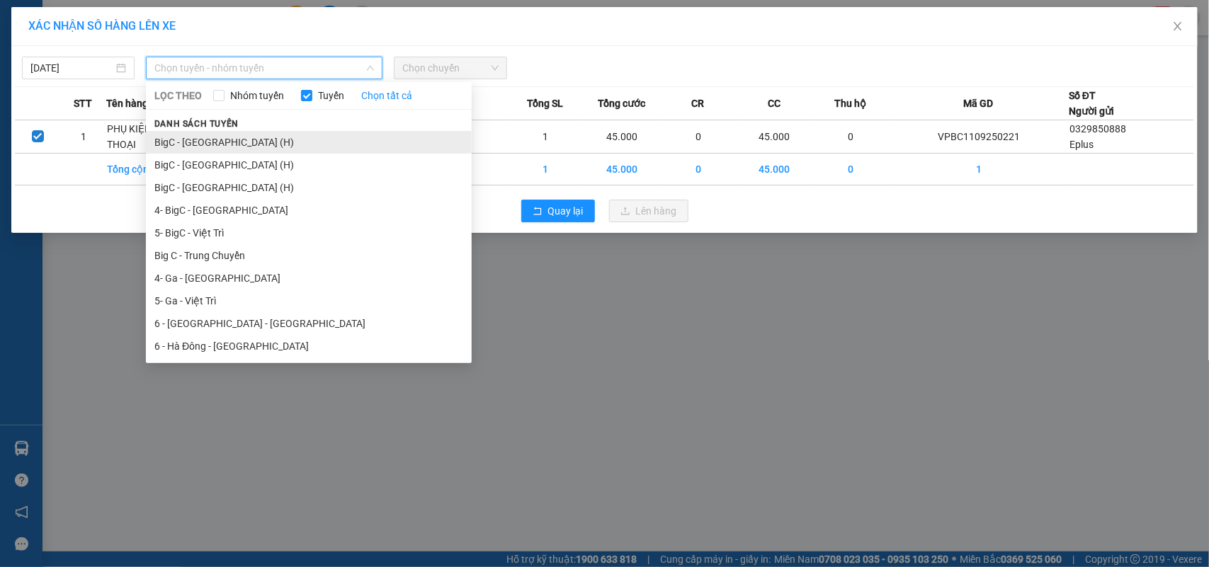
click at [221, 147] on li "BigC - [GEOGRAPHIC_DATA] (H)" at bounding box center [309, 142] width 326 height 23
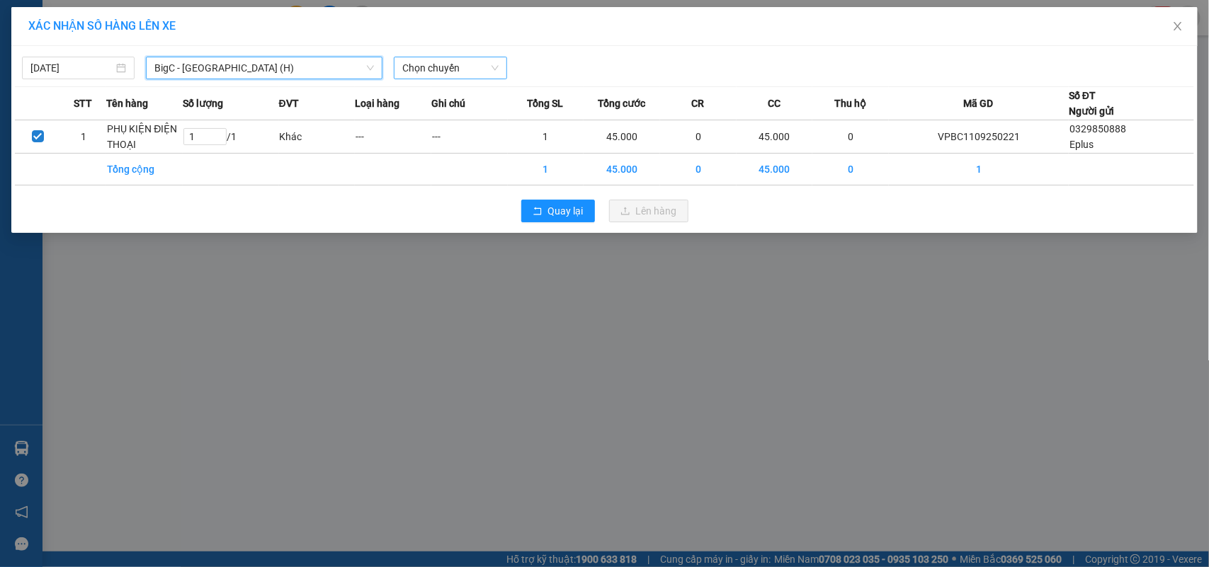
click at [436, 67] on span "Chọn chuyến" at bounding box center [450, 67] width 96 height 21
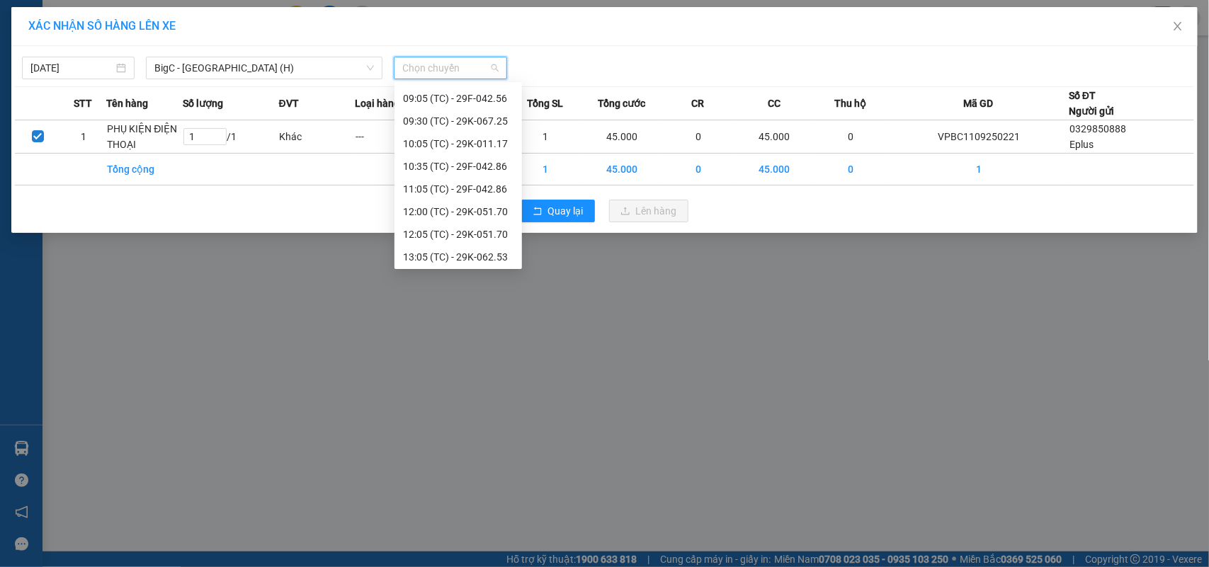
scroll to position [294, 0]
drag, startPoint x: 470, startPoint y: 251, endPoint x: 511, endPoint y: 262, distance: 43.1
click at [470, 254] on div "18:05 (TC) - 29F-042.86" at bounding box center [458, 256] width 110 height 16
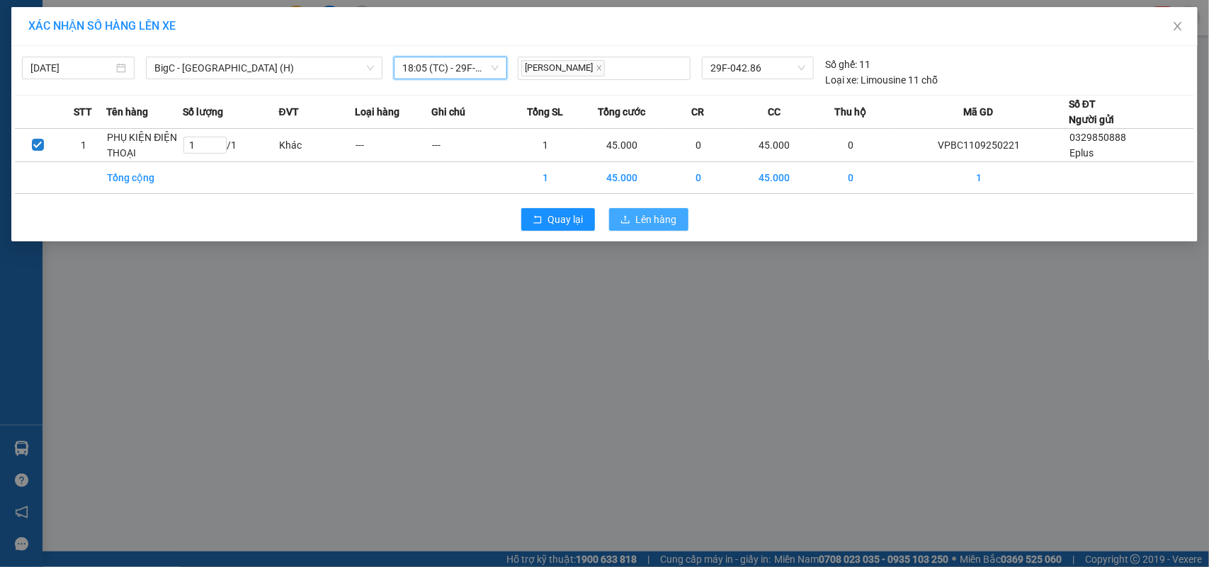
click at [668, 209] on button "Lên hàng" at bounding box center [648, 219] width 79 height 23
